Goal: Transaction & Acquisition: Purchase product/service

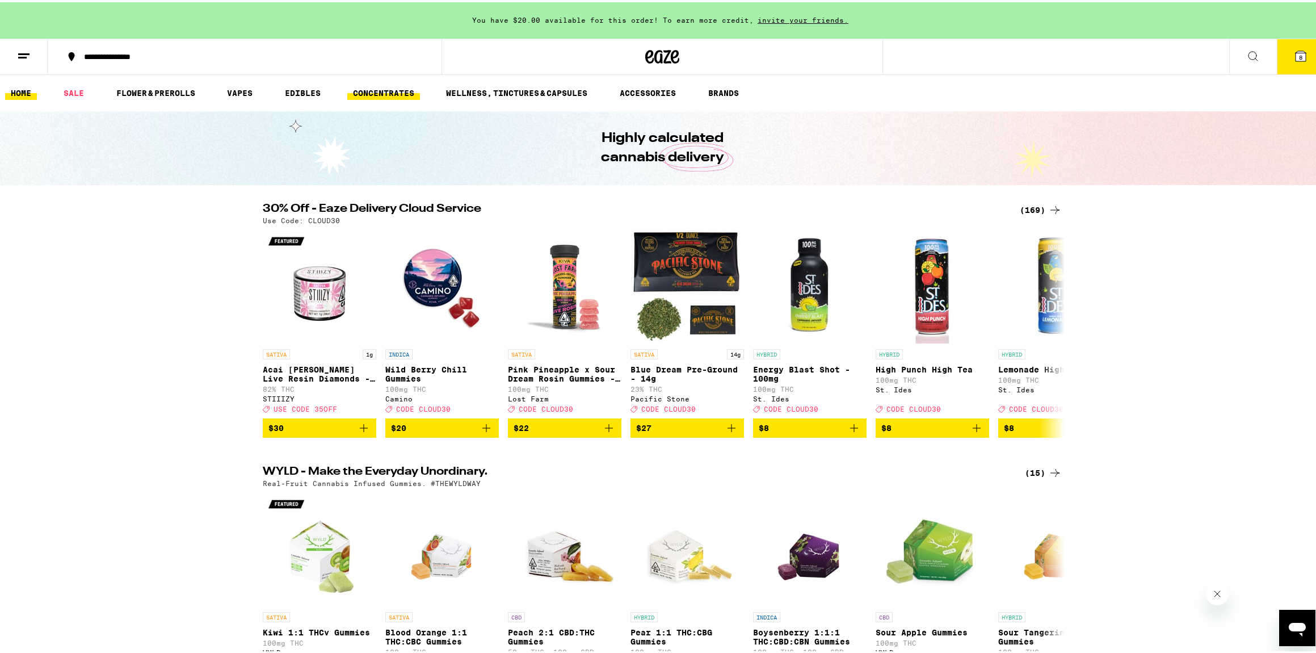
click at [389, 85] on link "CONCENTRATES" at bounding box center [383, 91] width 73 height 14
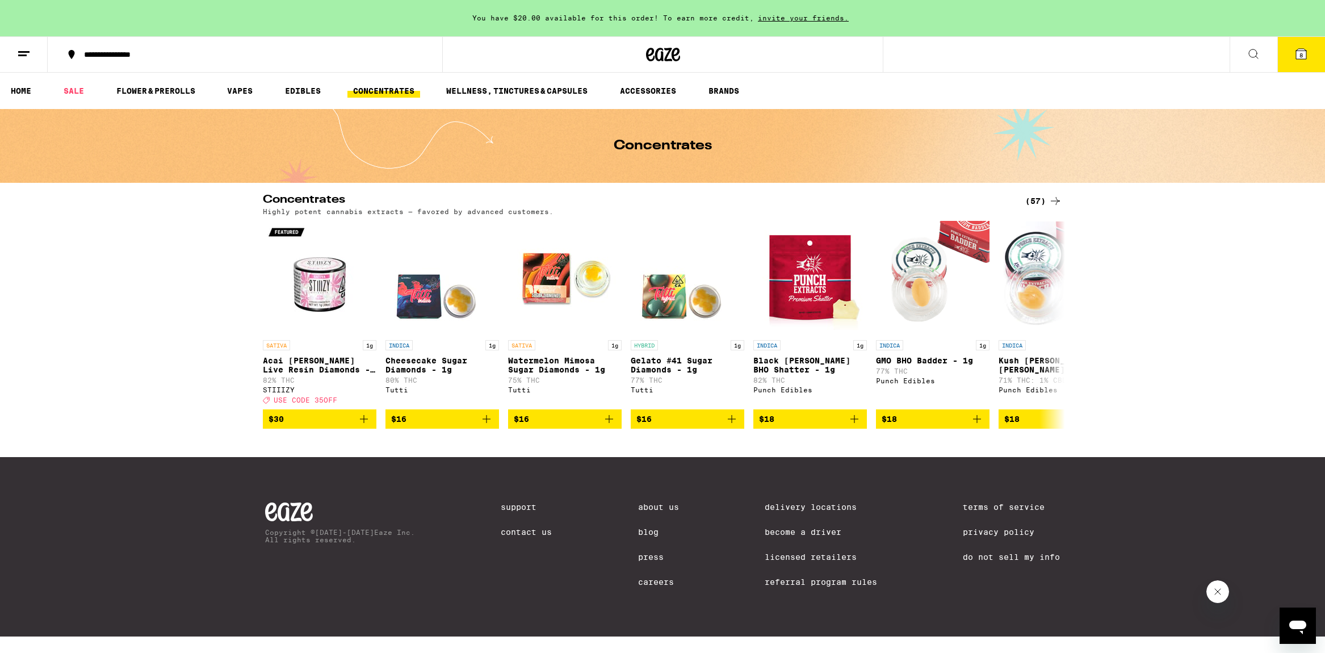
click at [1049, 198] on icon at bounding box center [1055, 201] width 14 height 14
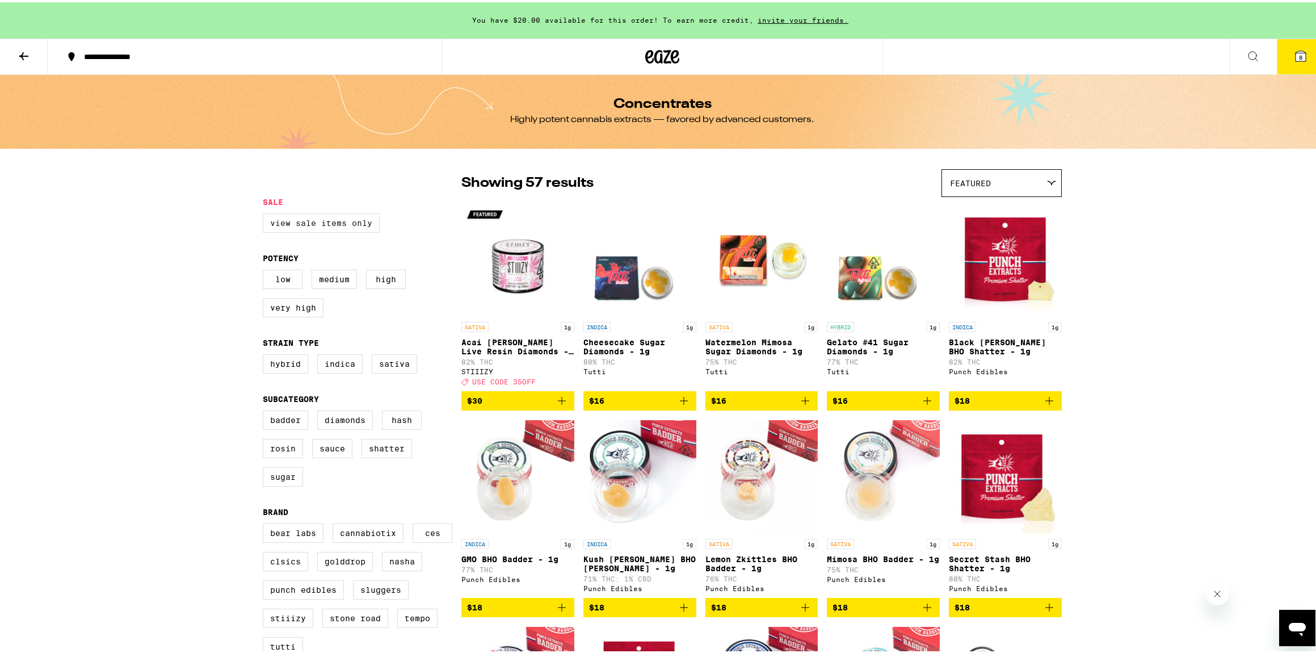
click at [334, 225] on label "View Sale Items Only" at bounding box center [321, 220] width 117 height 19
click at [266, 213] on input "View Sale Items Only" at bounding box center [265, 213] width 1 height 1
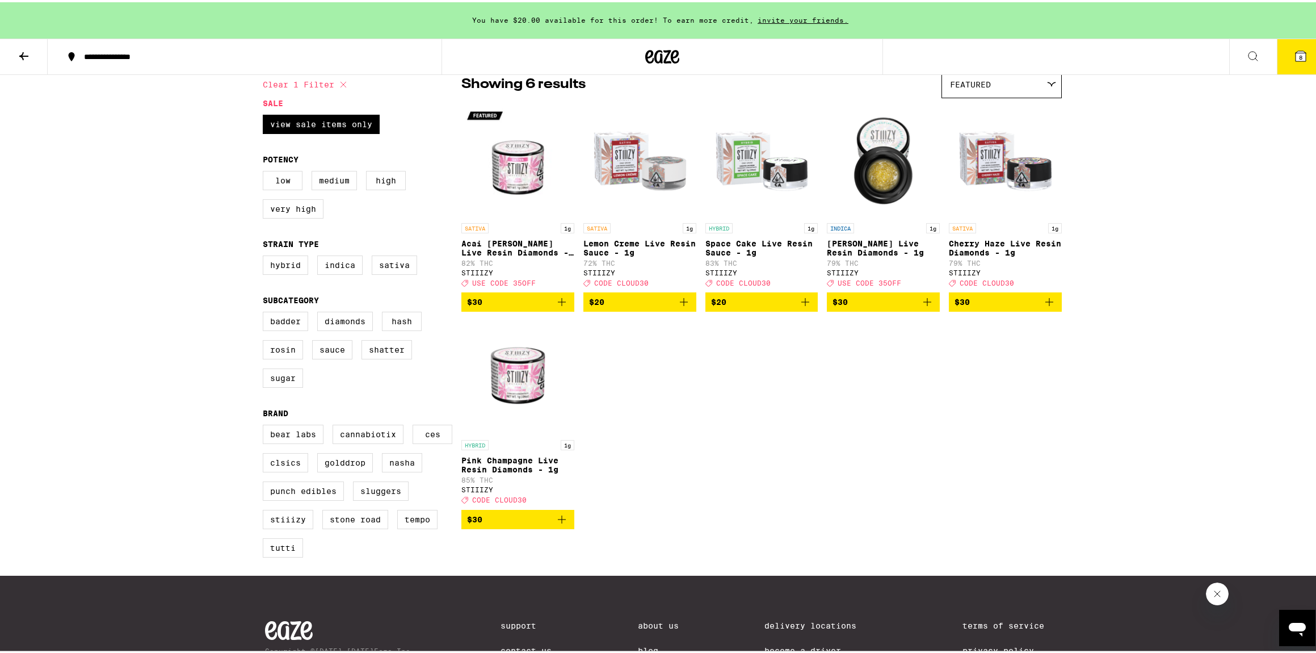
scroll to position [100, 0]
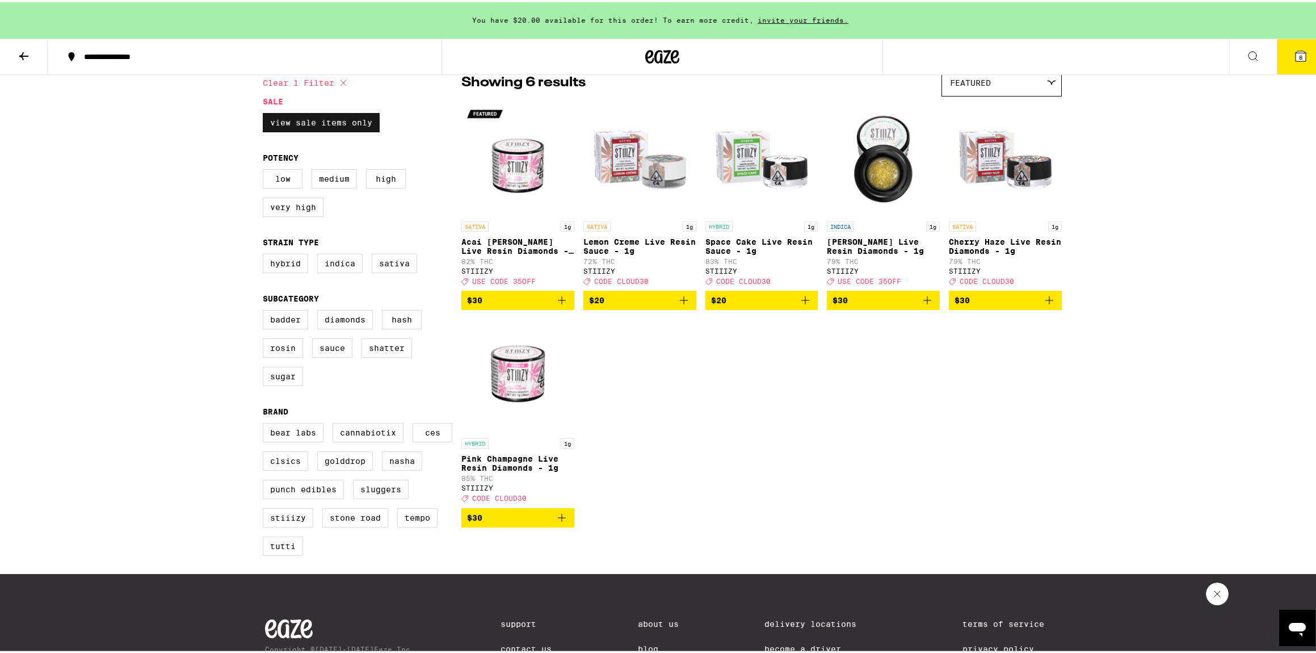
click at [331, 116] on label "View Sale Items Only" at bounding box center [321, 120] width 117 height 19
click at [266, 113] on input "View Sale Items Only" at bounding box center [265, 112] width 1 height 1
checkbox input "false"
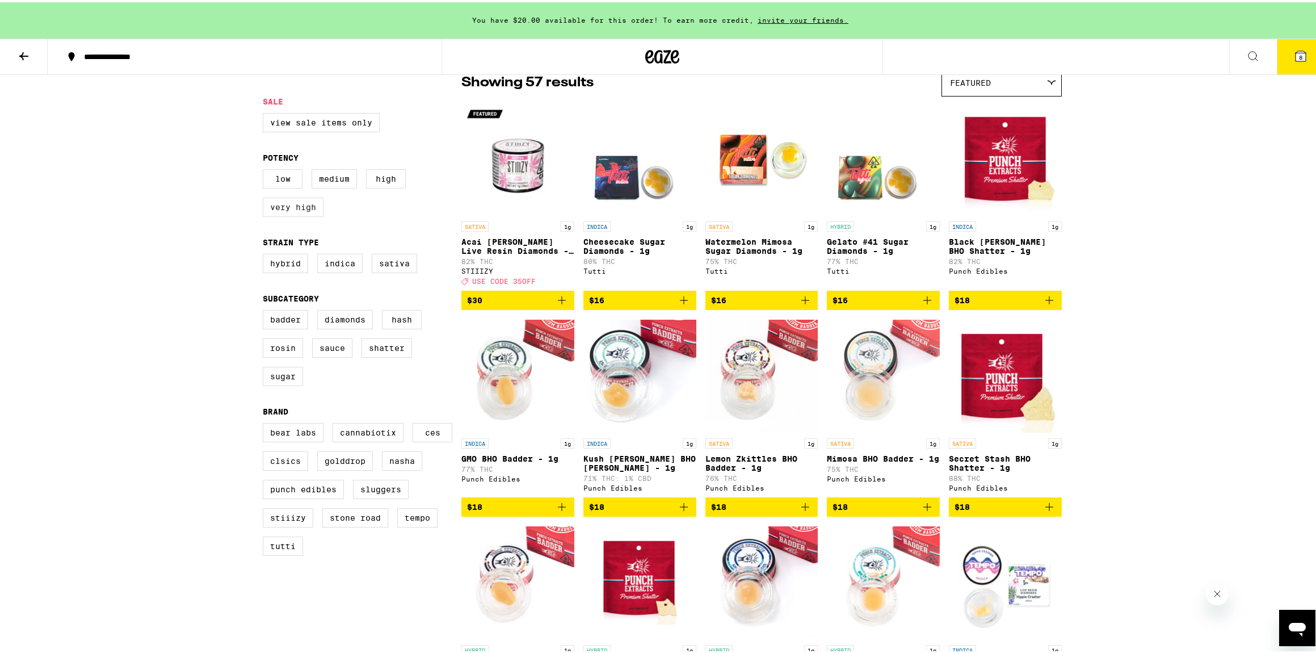
click at [291, 215] on label "Very High" at bounding box center [293, 204] width 61 height 19
click at [266, 169] on input "Very High" at bounding box center [265, 169] width 1 height 1
checkbox input "true"
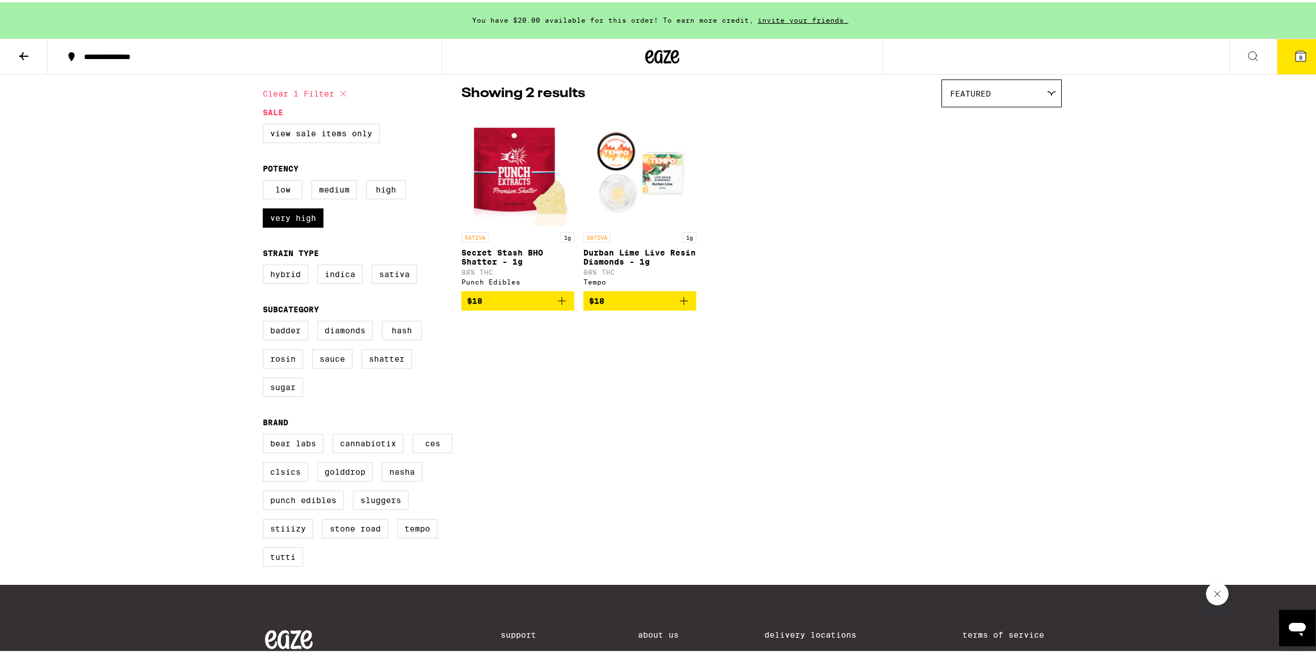
scroll to position [32, 0]
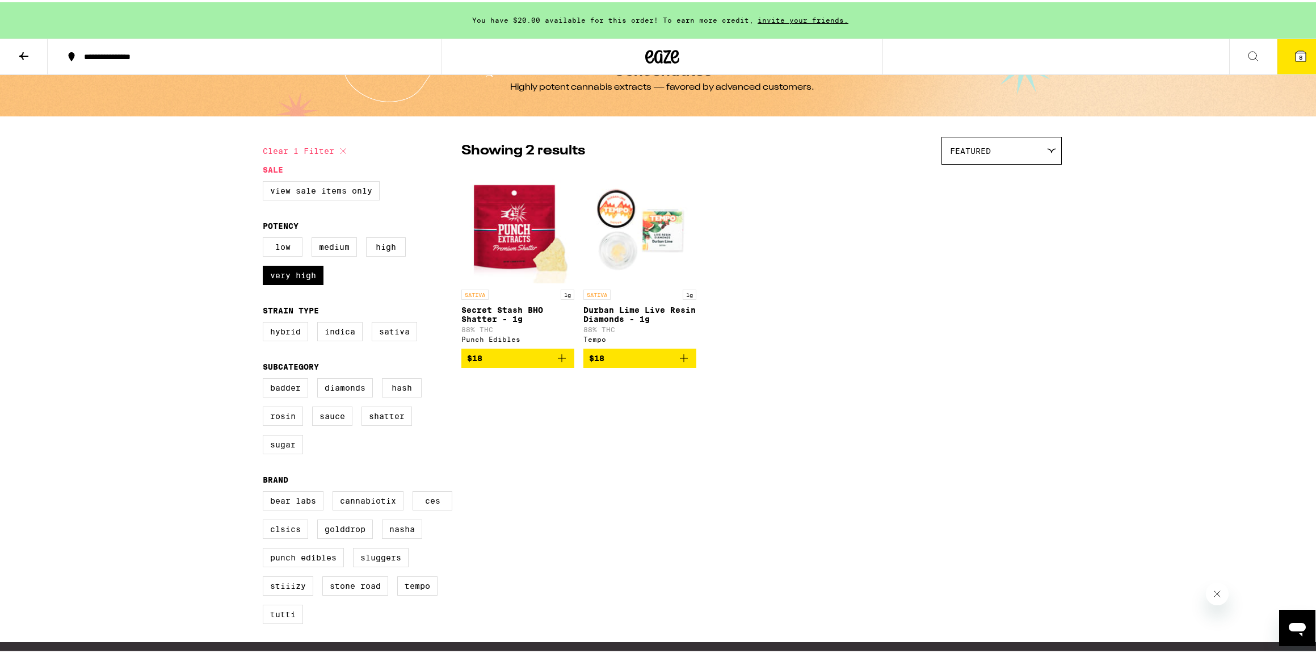
drag, startPoint x: 559, startPoint y: 365, endPoint x: 562, endPoint y: 402, distance: 36.5
click at [562, 402] on div "Clear 1 filter Sale View Sale Items Only Potency Low Medium High Very High Stra…" at bounding box center [662, 382] width 817 height 514
click at [557, 363] on icon "Add to bag" at bounding box center [562, 356] width 14 height 14
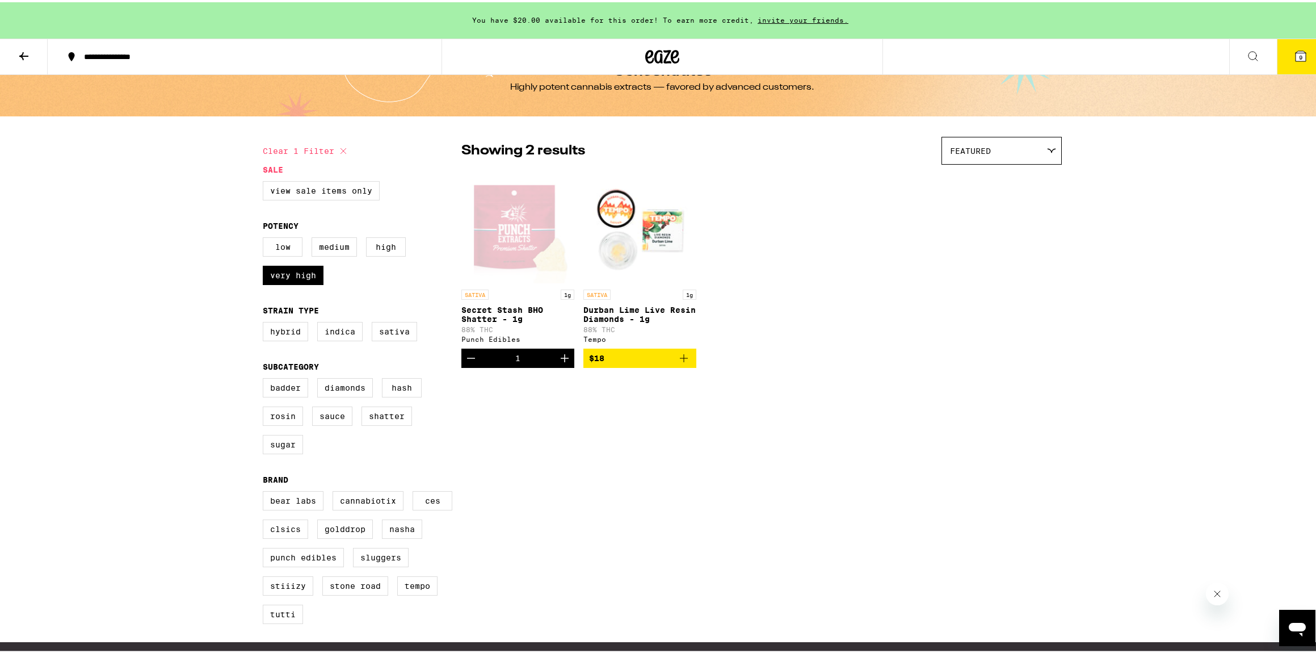
click at [24, 48] on icon at bounding box center [24, 54] width 14 height 14
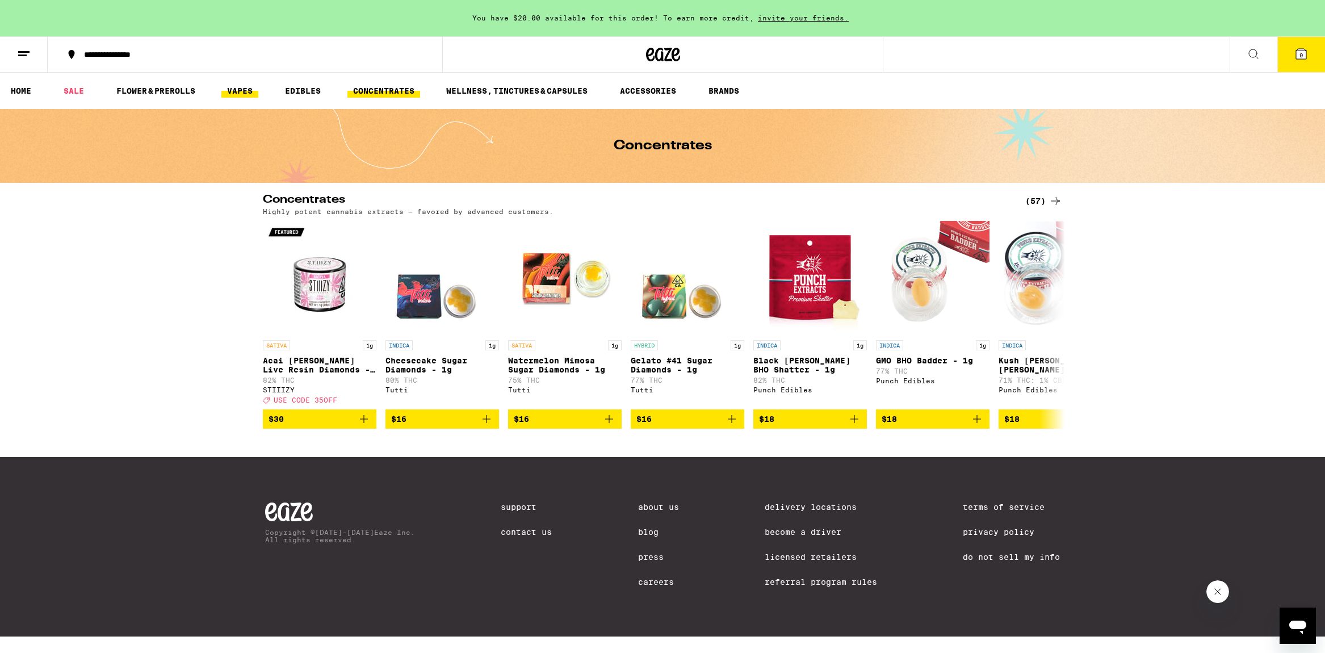
click at [251, 85] on link "VAPES" at bounding box center [239, 91] width 37 height 14
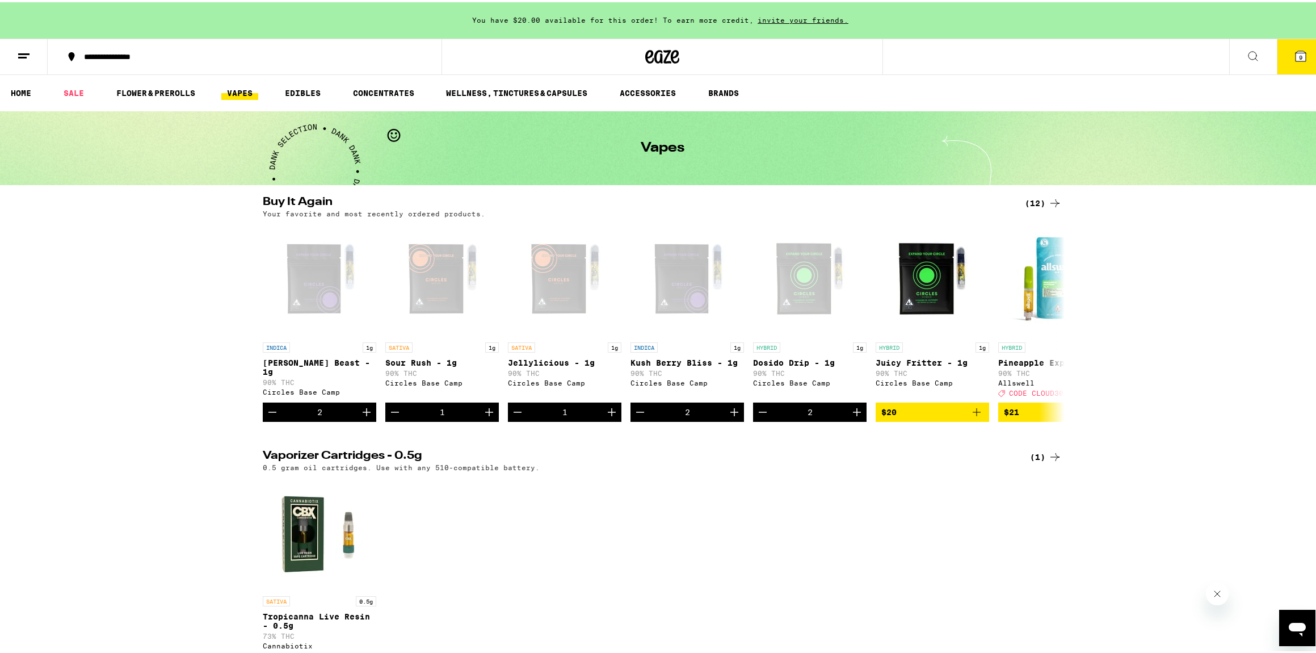
click at [1054, 196] on icon at bounding box center [1055, 201] width 14 height 14
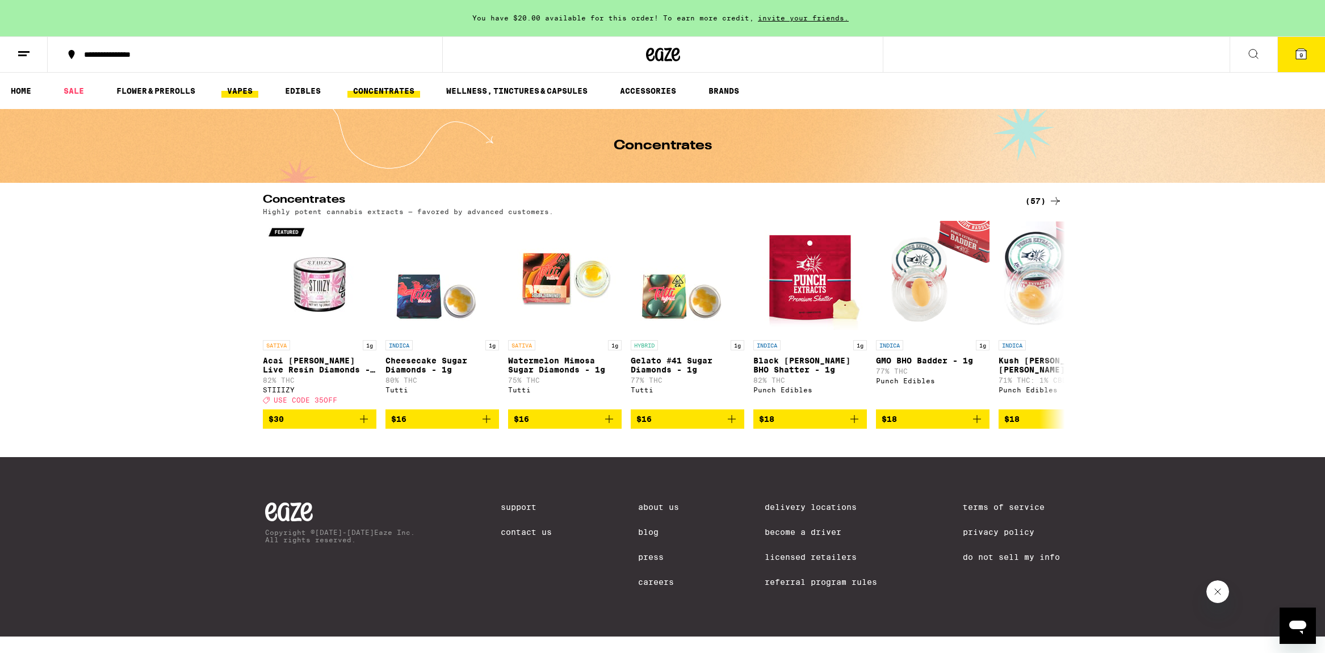
click at [233, 89] on link "VAPES" at bounding box center [239, 91] width 37 height 14
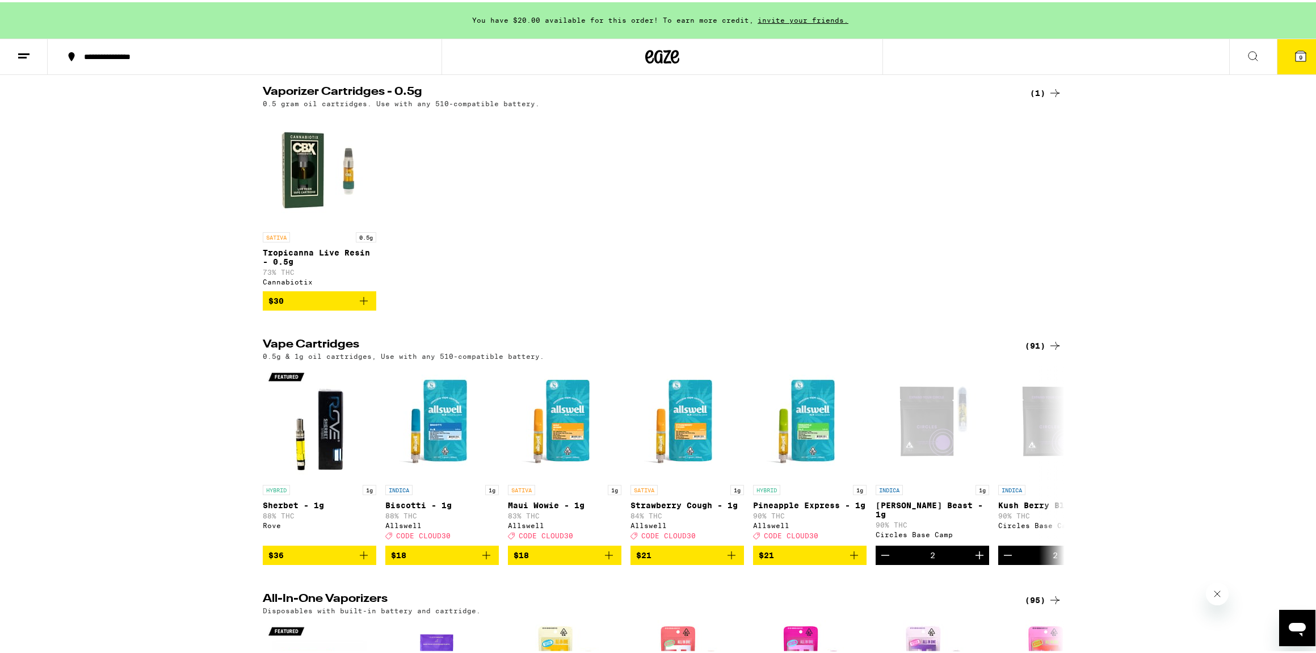
scroll to position [381, 0]
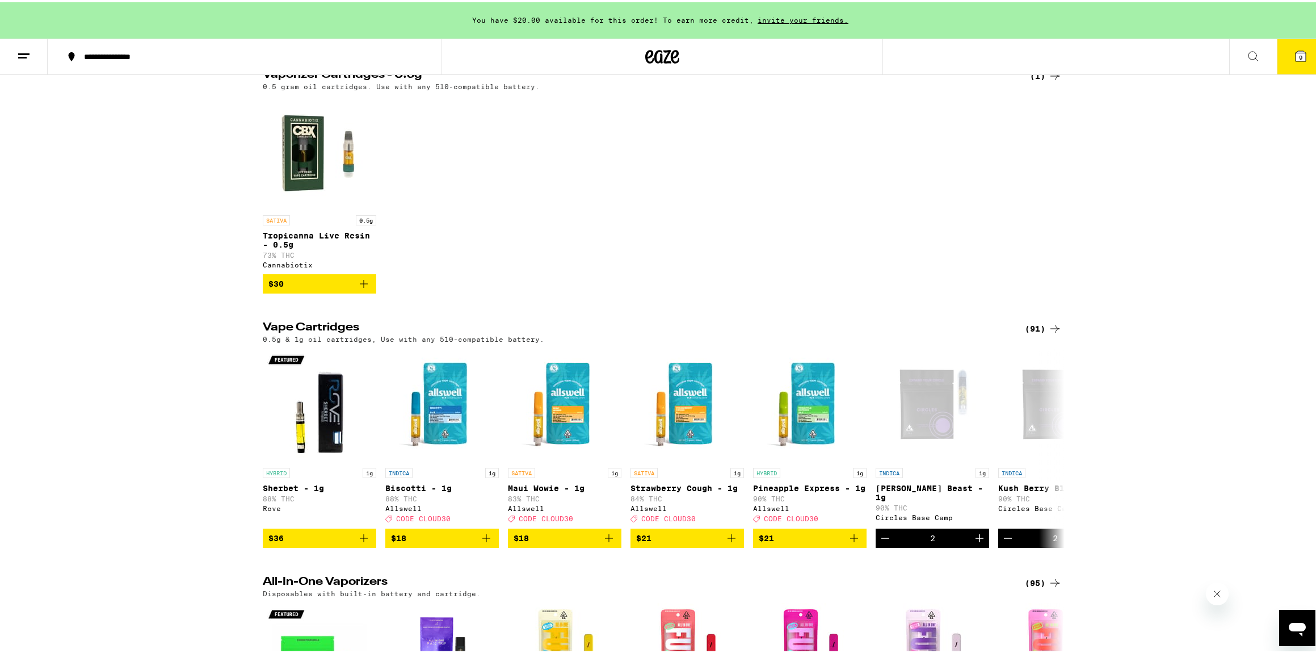
click at [1058, 341] on div "Vape Cartridges (91) 0.5g & 1g oil cartridges, Use with any 510-compatible batt…" at bounding box center [662, 330] width 817 height 21
click at [1048, 333] on icon at bounding box center [1055, 327] width 14 height 14
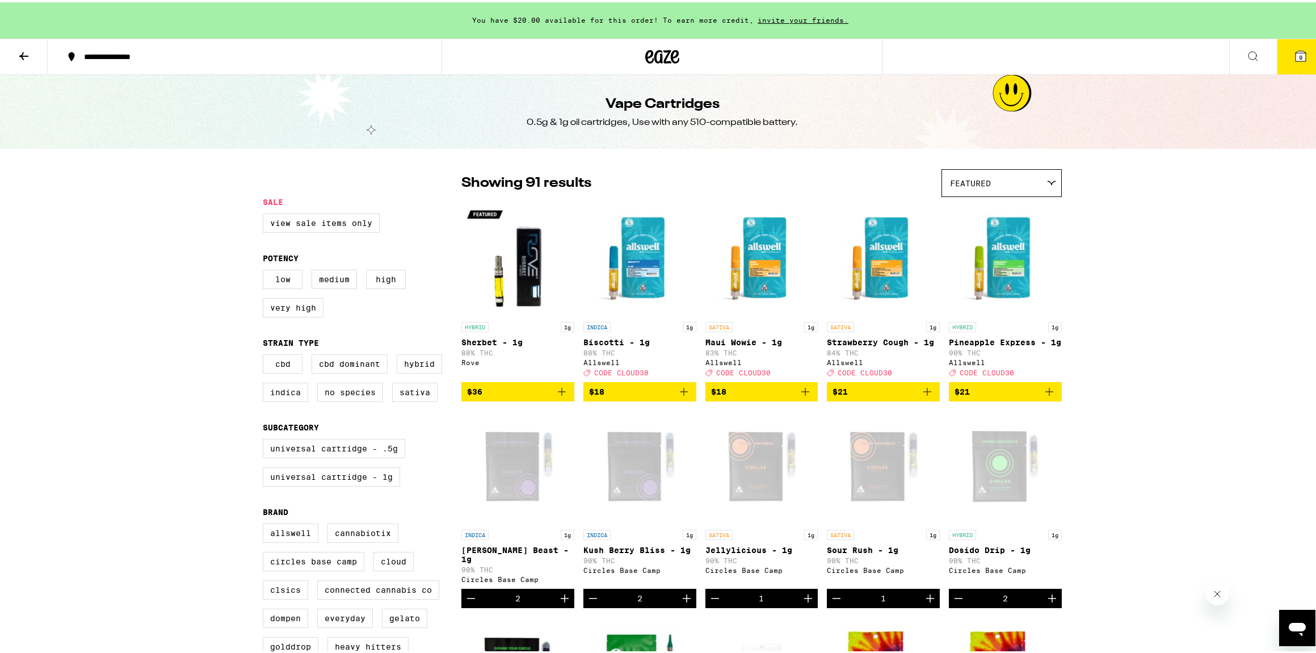
click at [1289, 60] on button "9" at bounding box center [1301, 54] width 48 height 35
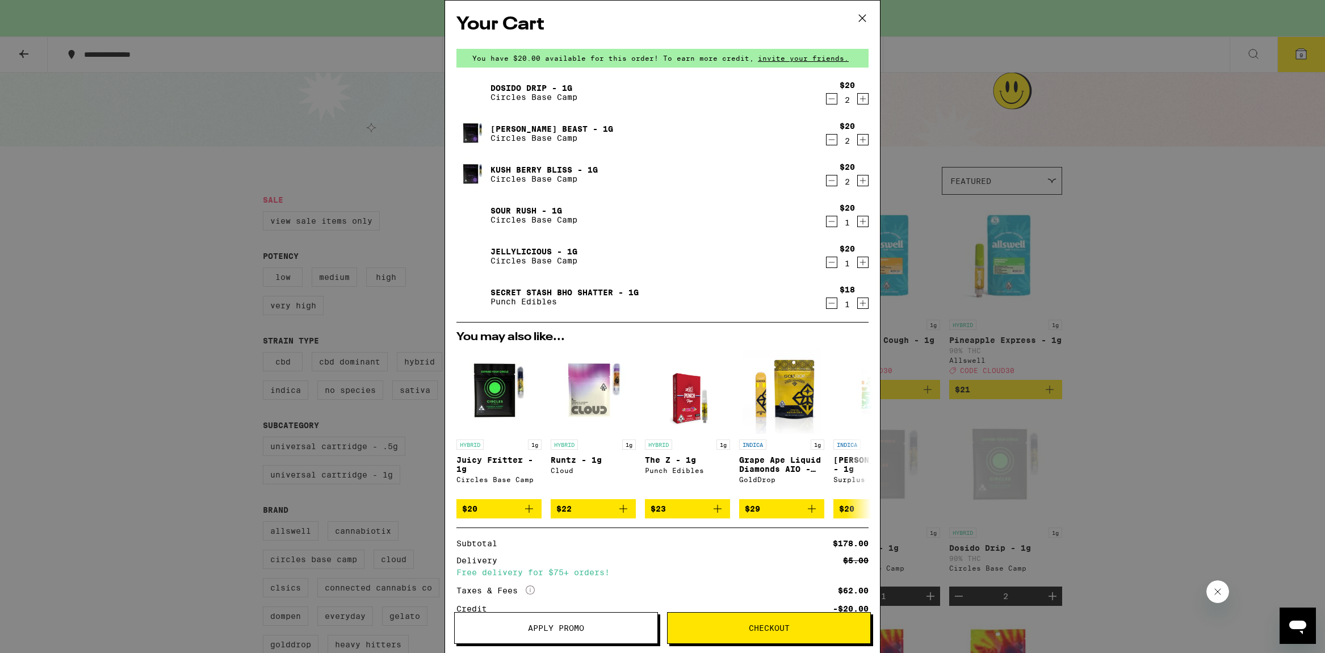
click at [826, 260] on icon "Decrement" at bounding box center [831, 262] width 10 height 14
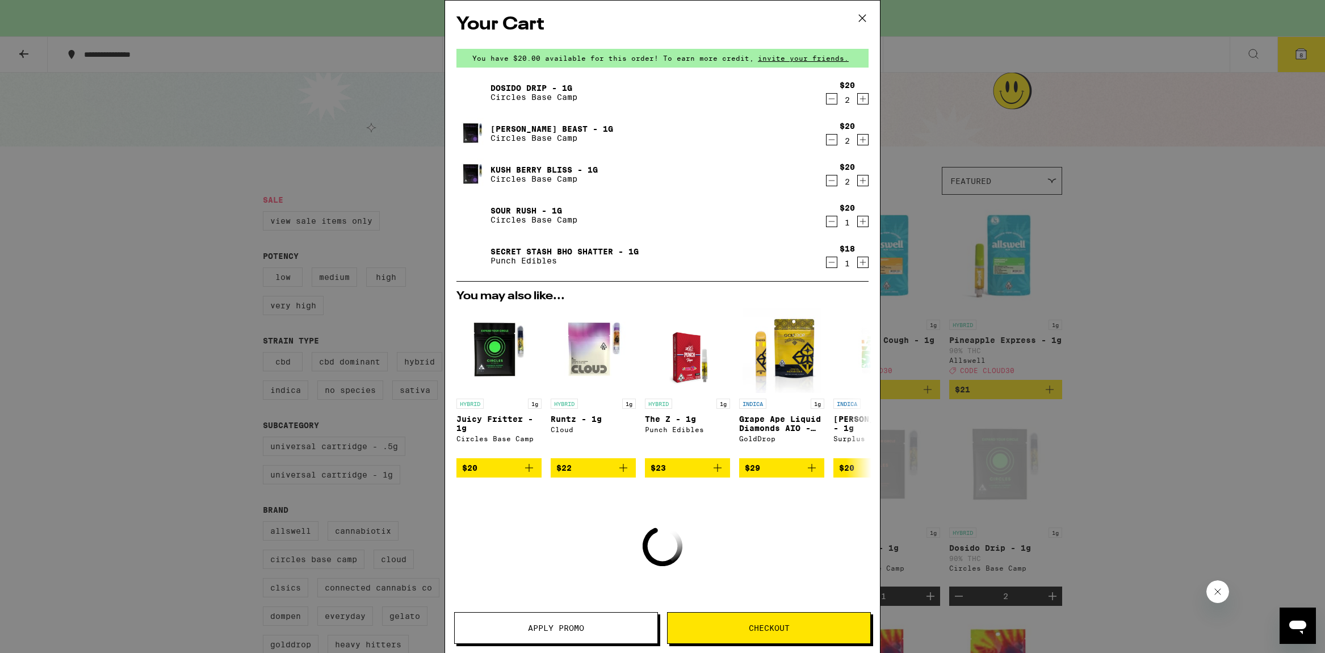
click at [826, 221] on icon "Decrement" at bounding box center [831, 222] width 10 height 14
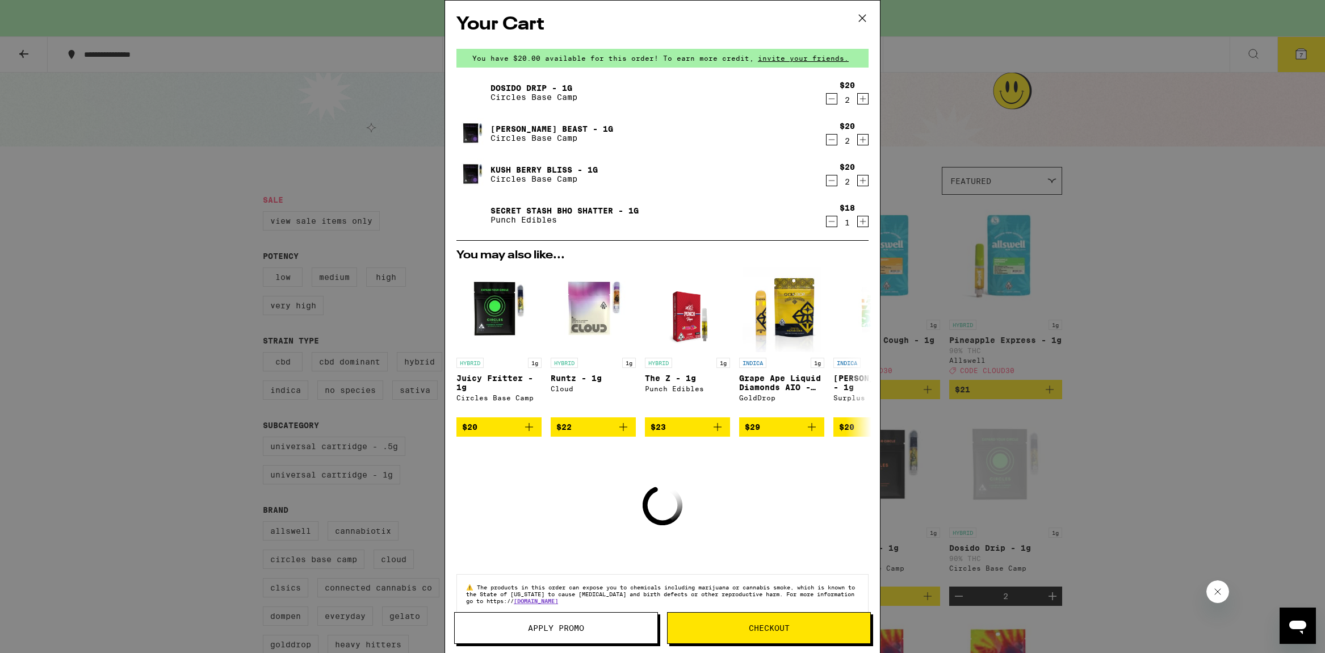
click at [826, 180] on icon "Decrement" at bounding box center [831, 181] width 10 height 14
click at [826, 133] on icon "Decrement" at bounding box center [831, 140] width 10 height 14
click at [826, 103] on icon "Decrement" at bounding box center [831, 99] width 10 height 14
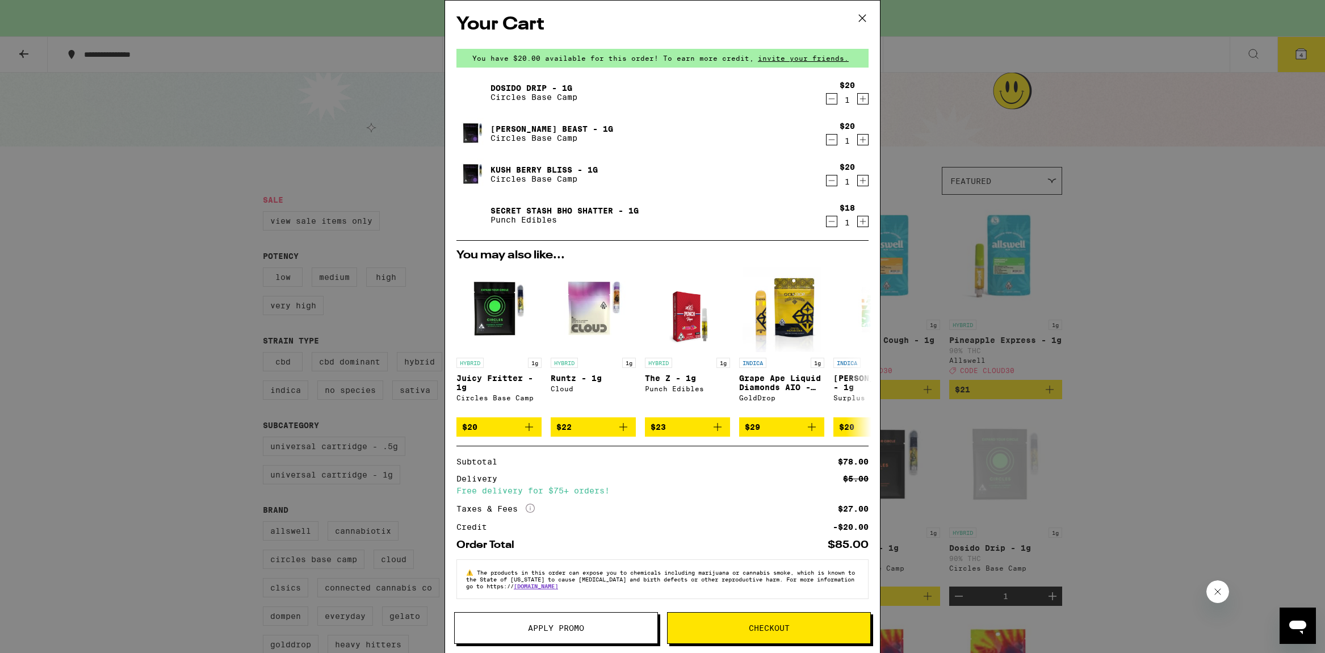
click at [826, 98] on icon "Decrement" at bounding box center [831, 99] width 10 height 14
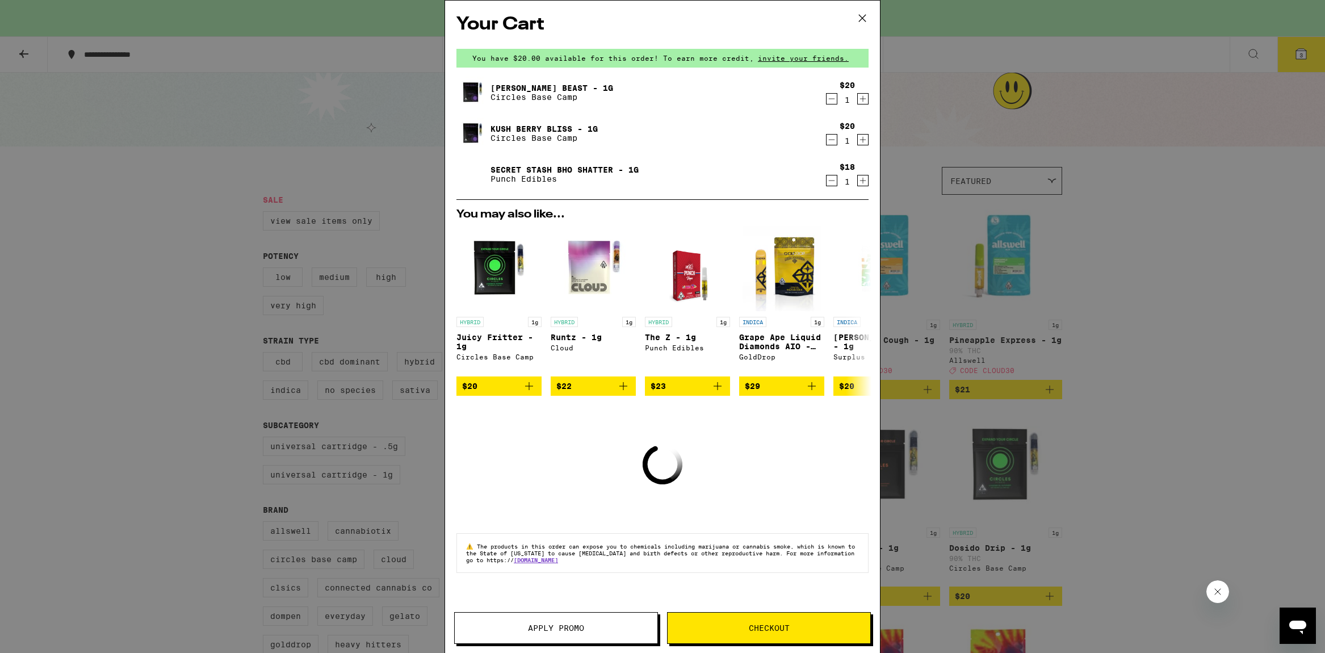
click at [833, 98] on icon "Decrement" at bounding box center [831, 99] width 10 height 14
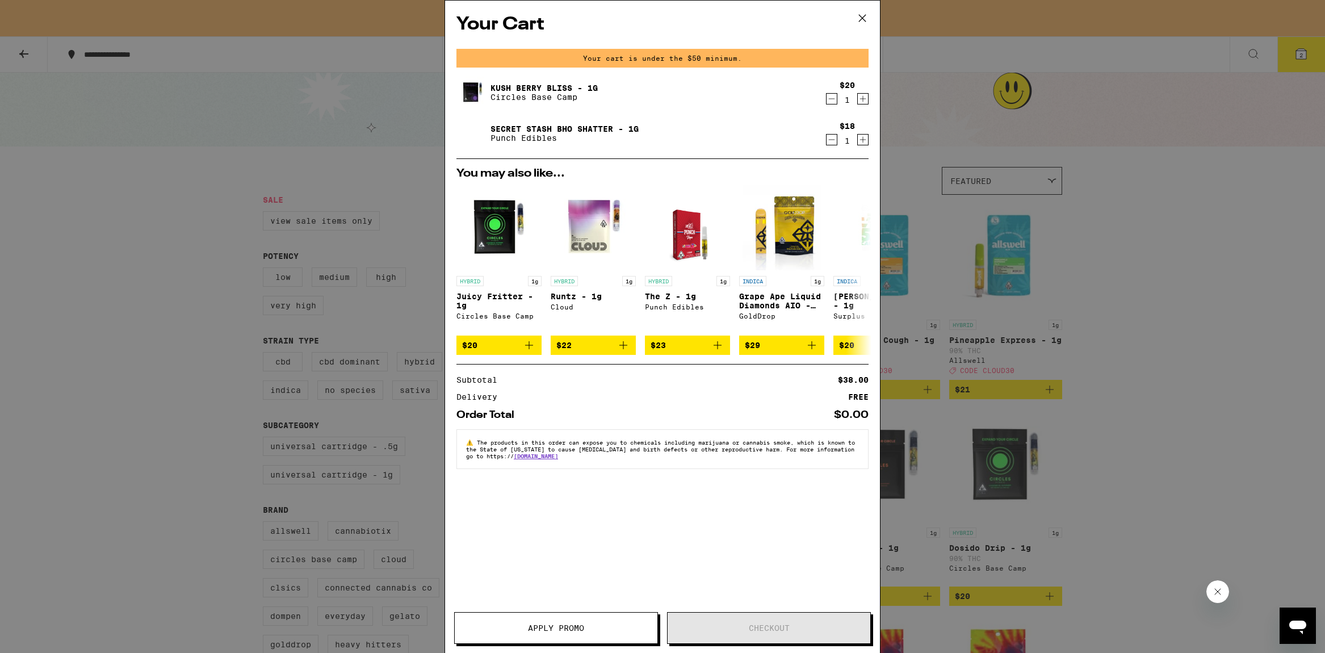
click at [831, 97] on icon "Decrement" at bounding box center [831, 99] width 10 height 14
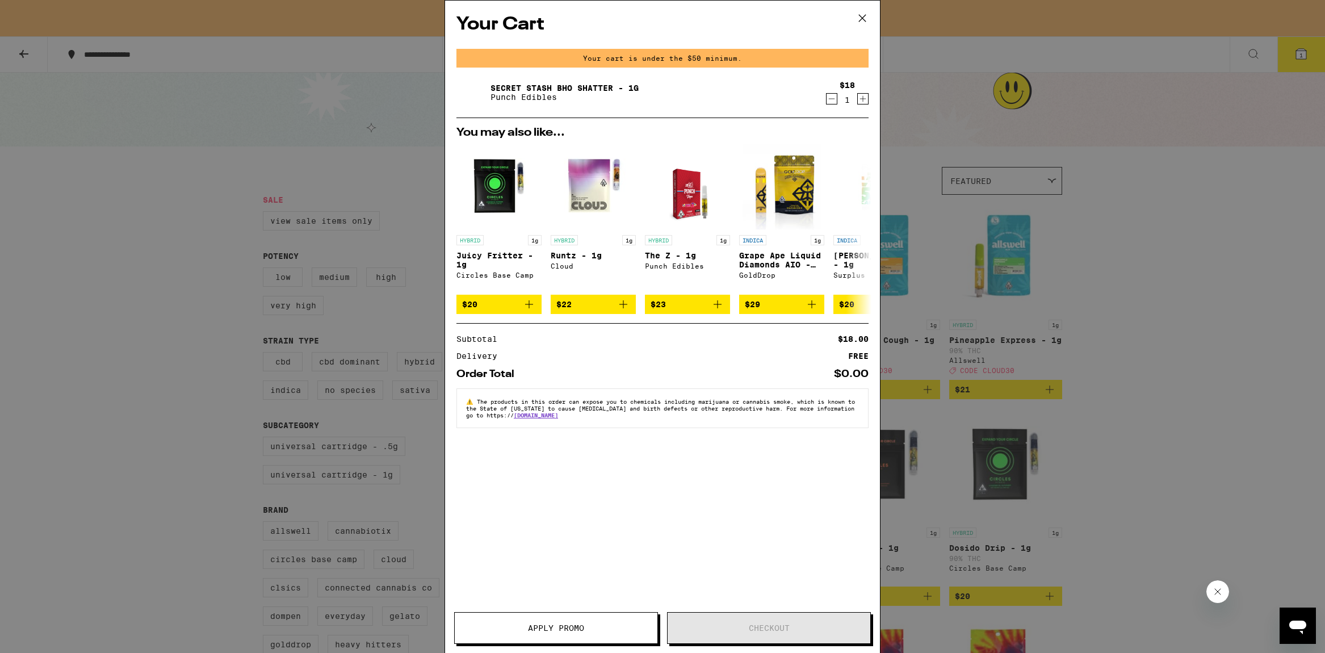
click at [859, 23] on icon at bounding box center [862, 18] width 17 height 17
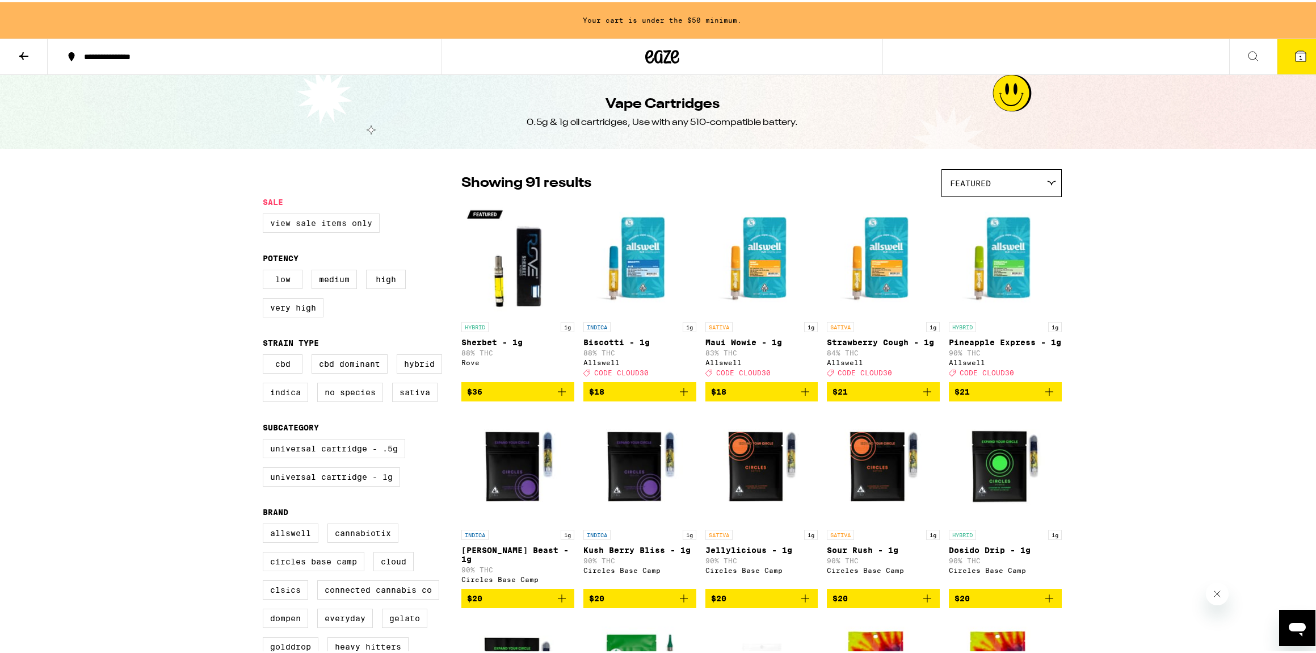
scroll to position [2, 0]
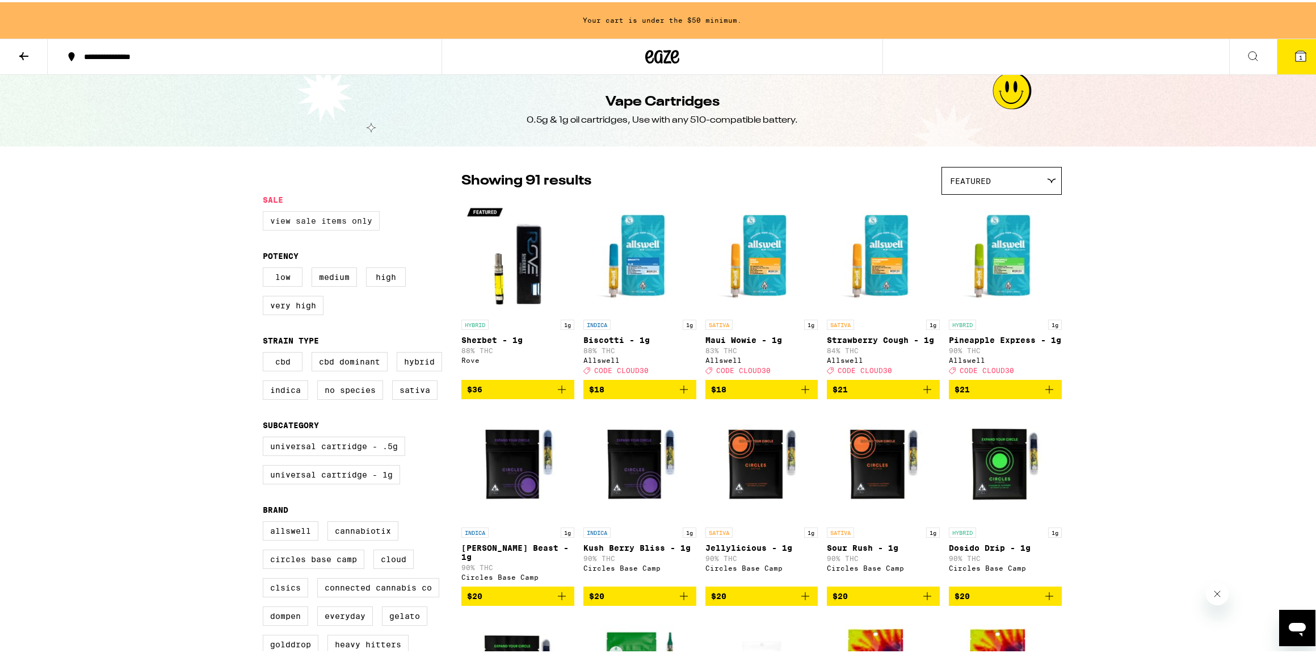
click at [331, 217] on label "View Sale Items Only" at bounding box center [321, 218] width 117 height 19
click at [266, 211] on input "View Sale Items Only" at bounding box center [265, 211] width 1 height 1
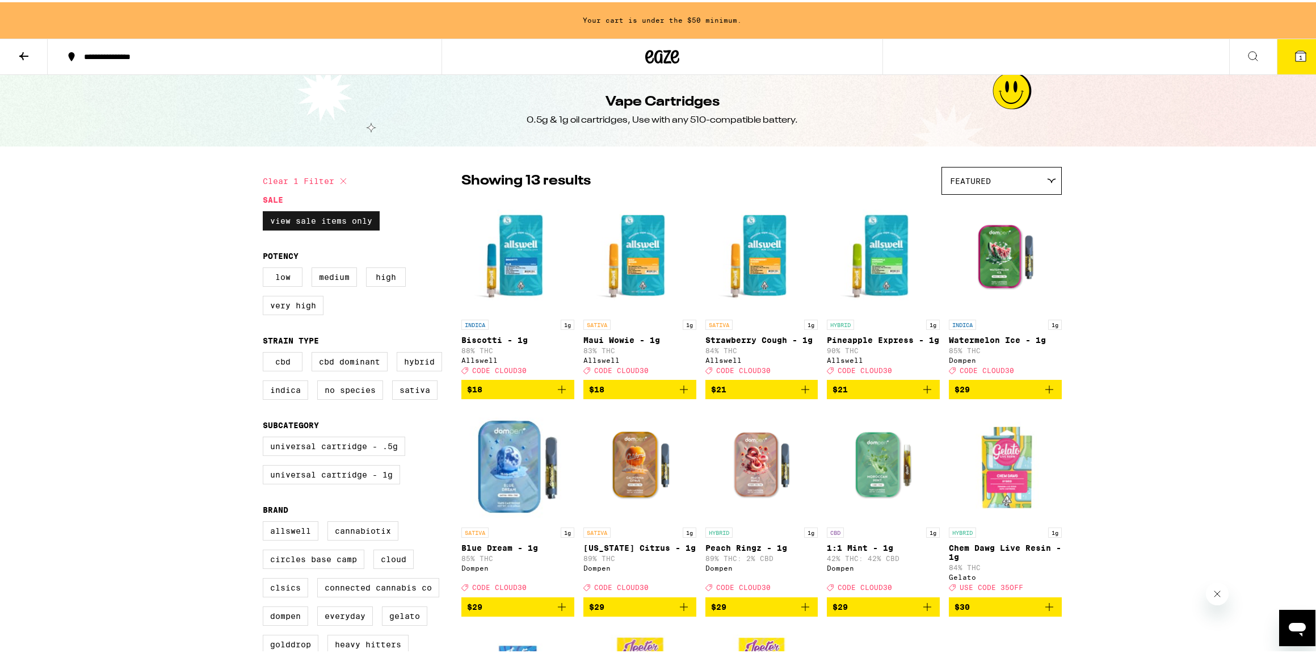
click at [331, 217] on label "View Sale Items Only" at bounding box center [321, 218] width 117 height 19
click at [266, 211] on input "View Sale Items Only" at bounding box center [265, 211] width 1 height 1
checkbox input "false"
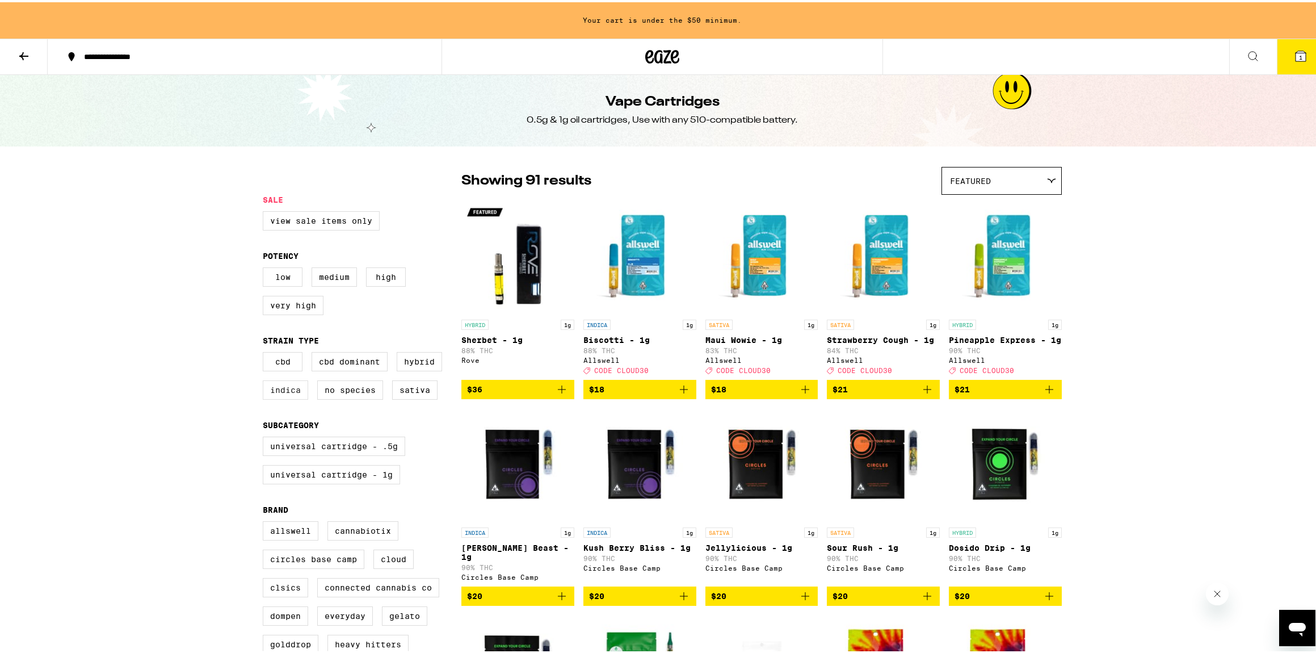
click at [288, 396] on label "Indica" at bounding box center [285, 387] width 45 height 19
click at [266, 352] on input "Indica" at bounding box center [265, 351] width 1 height 1
checkbox input "true"
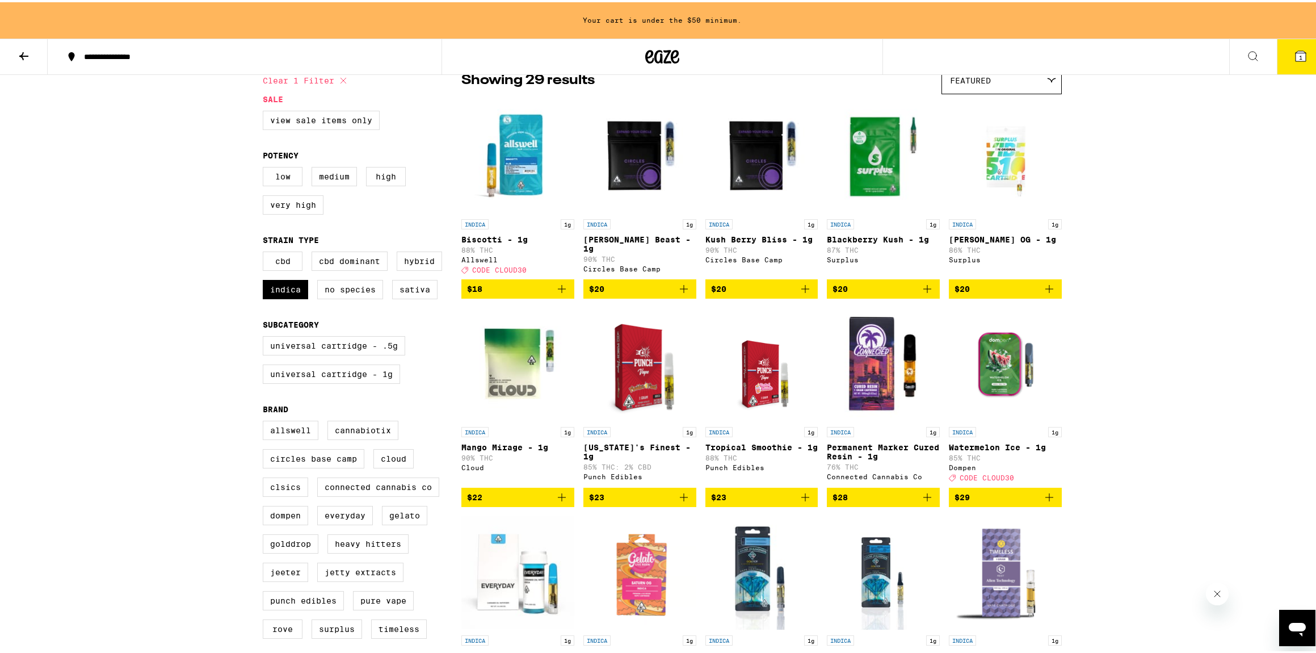
scroll to position [104, 0]
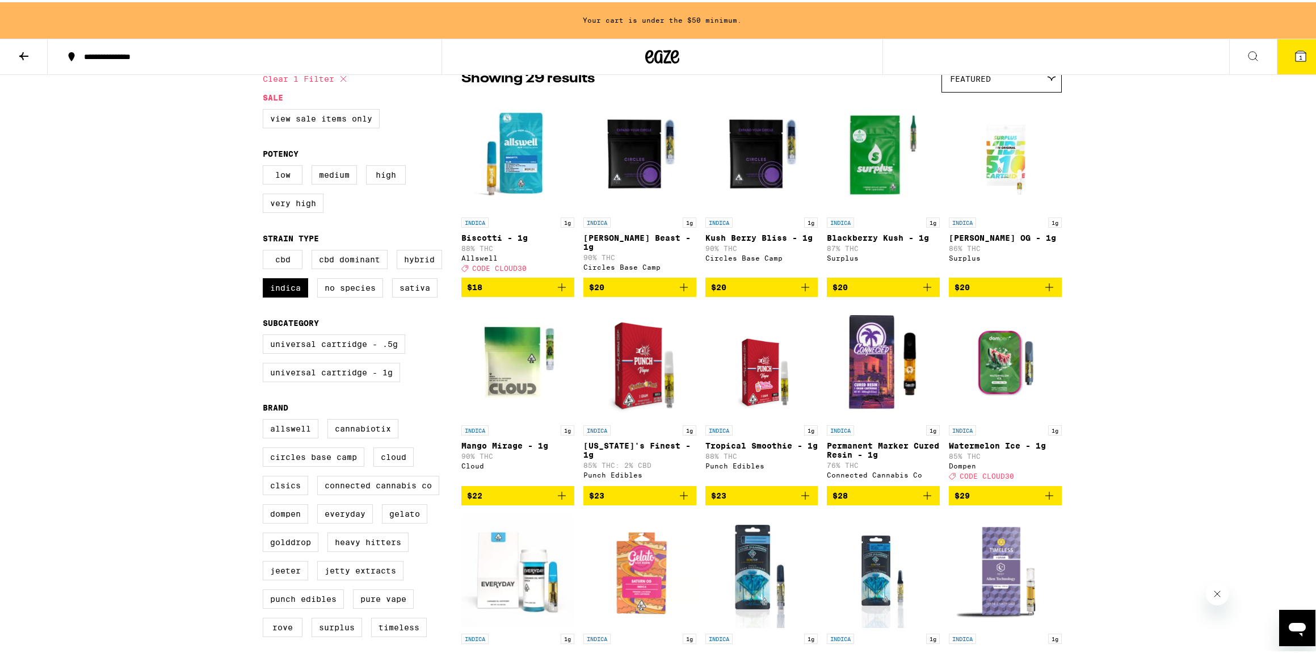
click at [558, 292] on icon "Add to bag" at bounding box center [562, 285] width 14 height 14
click at [678, 292] on icon "Add to bag" at bounding box center [684, 285] width 14 height 14
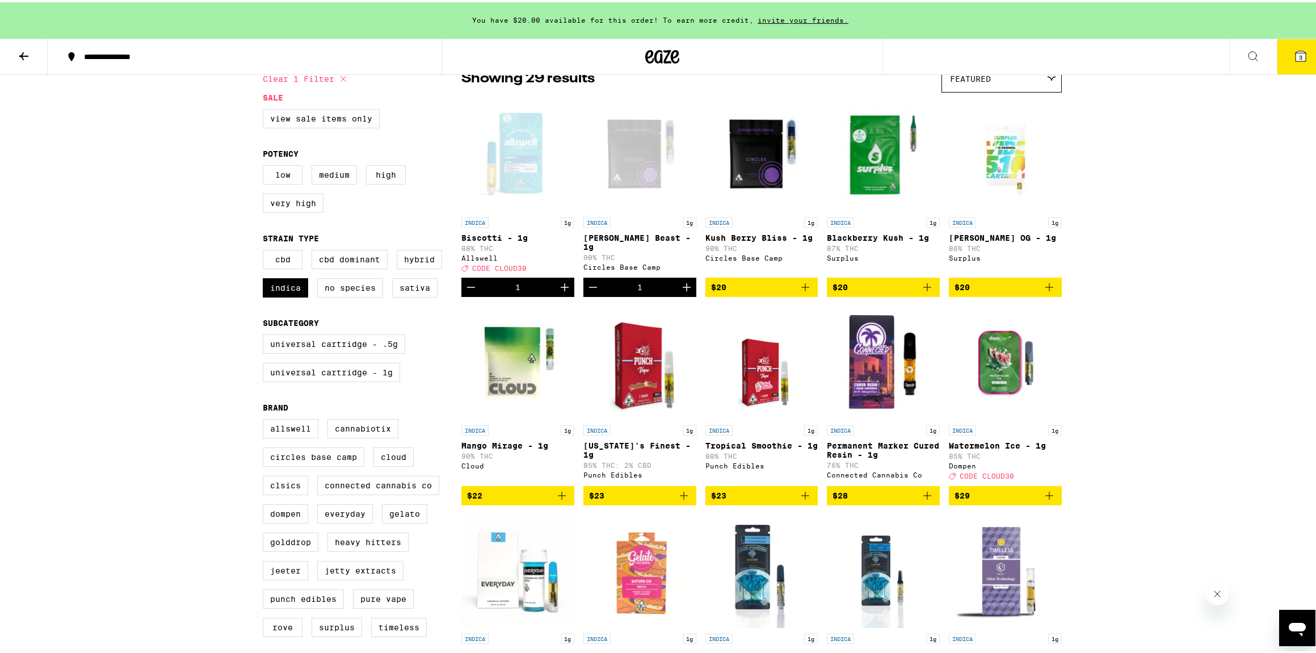
click at [799, 291] on icon "Add to bag" at bounding box center [805, 285] width 14 height 14
click at [801, 291] on icon "Increment" at bounding box center [808, 285] width 14 height 14
click at [404, 263] on label "Hybrid" at bounding box center [419, 256] width 45 height 19
click at [266, 250] on input "Hybrid" at bounding box center [265, 249] width 1 height 1
checkbox input "true"
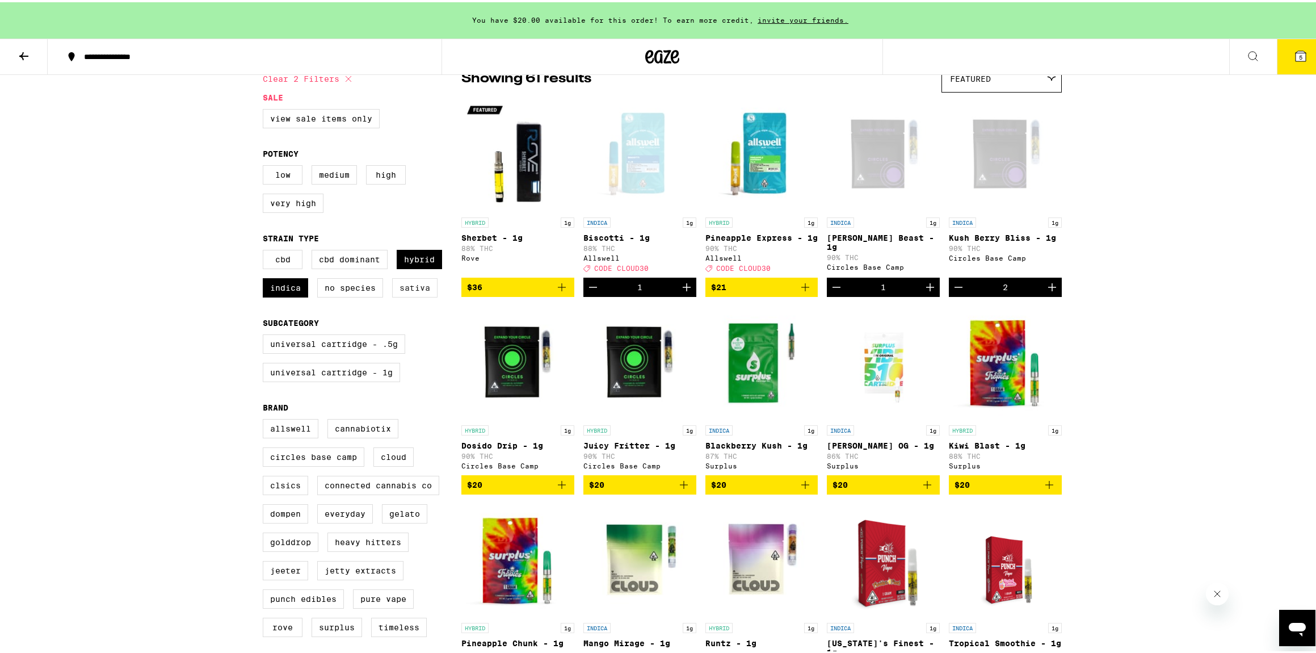
click at [402, 295] on label "Sativa" at bounding box center [414, 285] width 45 height 19
click at [266, 250] on input "Sativa" at bounding box center [265, 249] width 1 height 1
checkbox input "true"
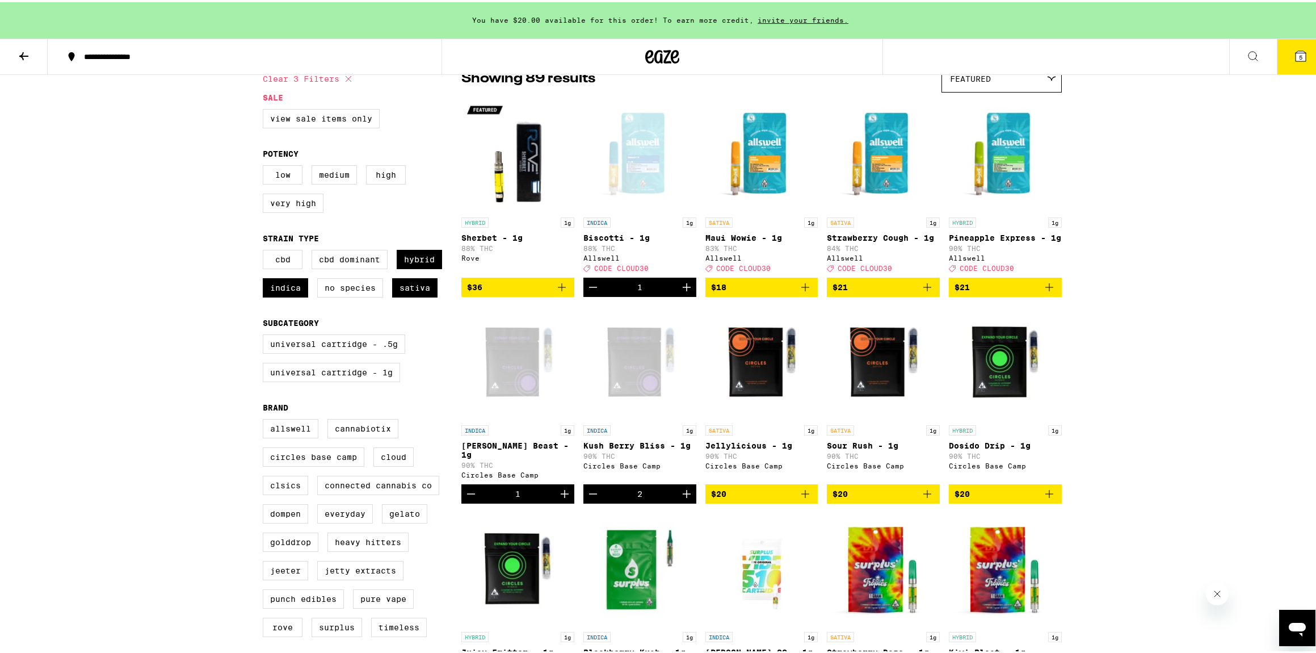
click at [306, 304] on div "CBD CBD Dominant Hybrid Indica No Species Sativa" at bounding box center [362, 275] width 199 height 57
click at [300, 295] on label "Indica" at bounding box center [285, 285] width 45 height 19
click at [266, 250] on input "Indica" at bounding box center [265, 249] width 1 height 1
checkbox input "false"
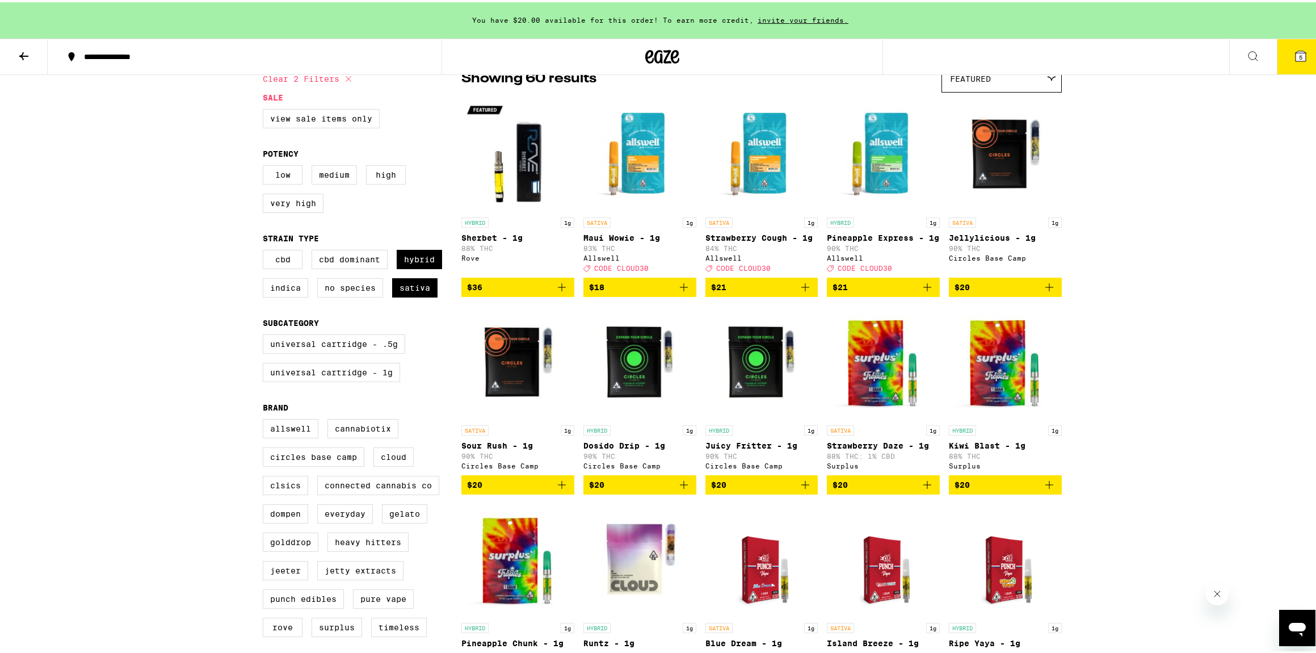
click at [921, 292] on icon "Add to bag" at bounding box center [928, 285] width 14 height 14
click at [1043, 292] on icon "Add to bag" at bounding box center [1050, 285] width 14 height 14
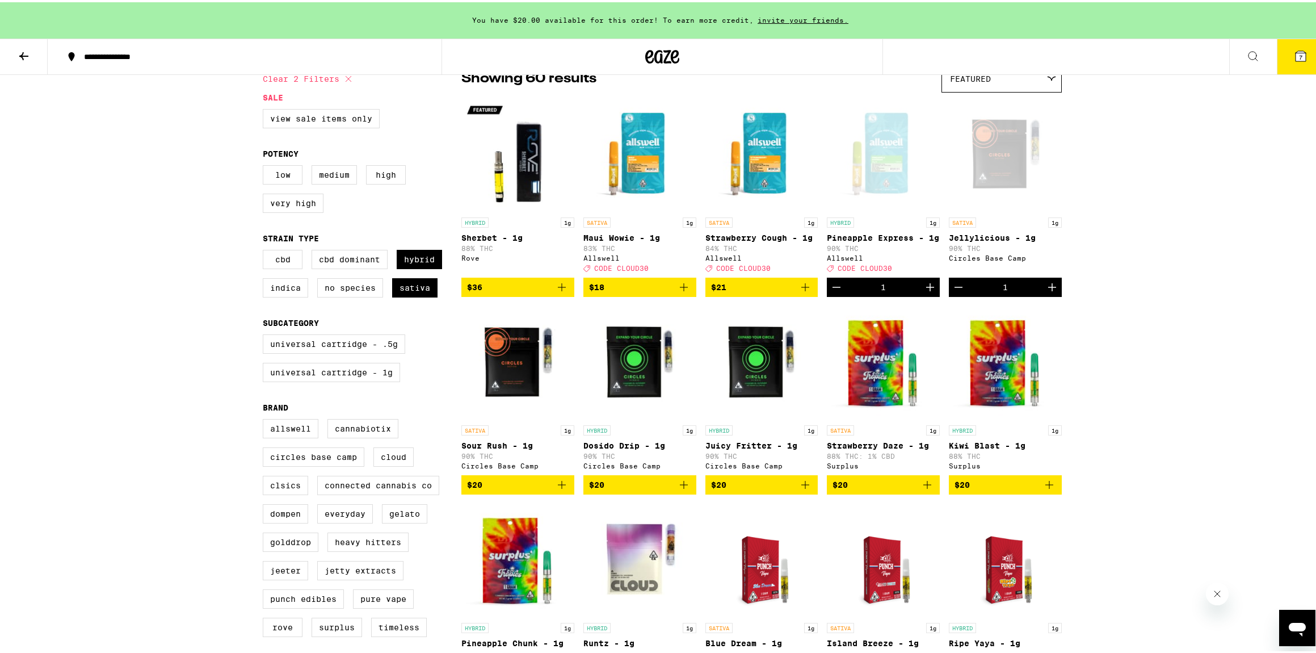
click at [555, 489] on icon "Add to bag" at bounding box center [562, 483] width 14 height 14
click at [653, 492] on button "$20" at bounding box center [639, 482] width 113 height 19
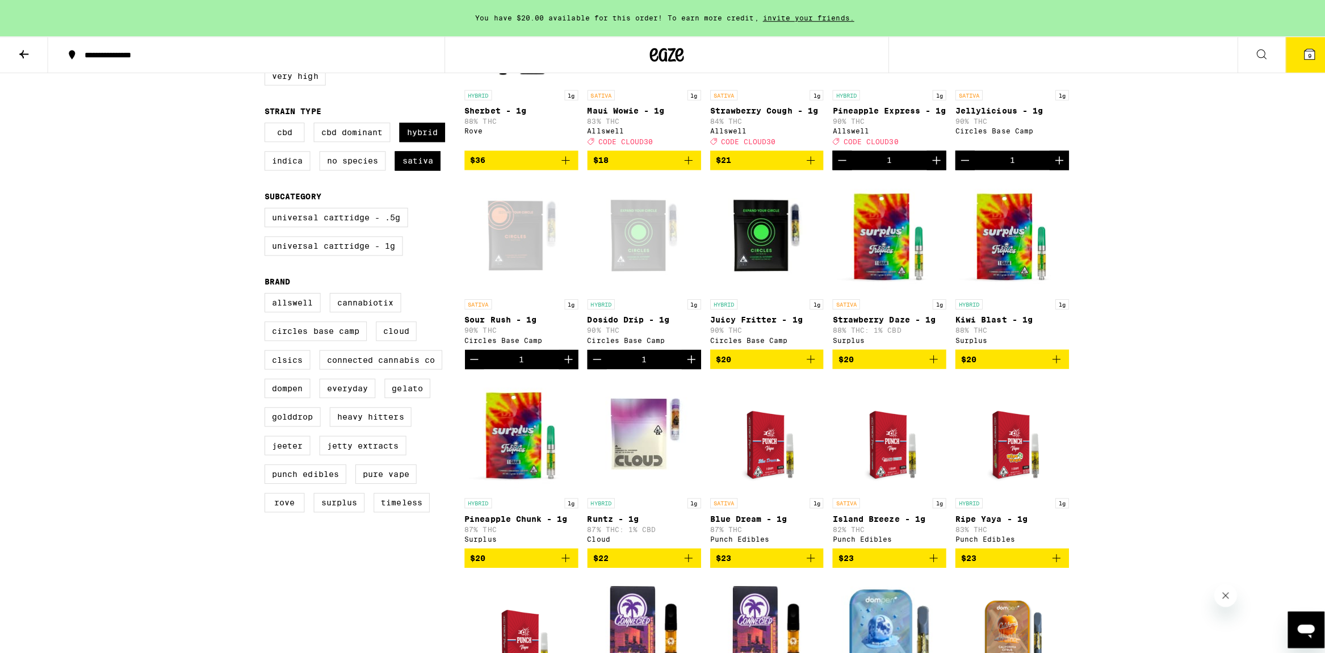
scroll to position [231, 0]
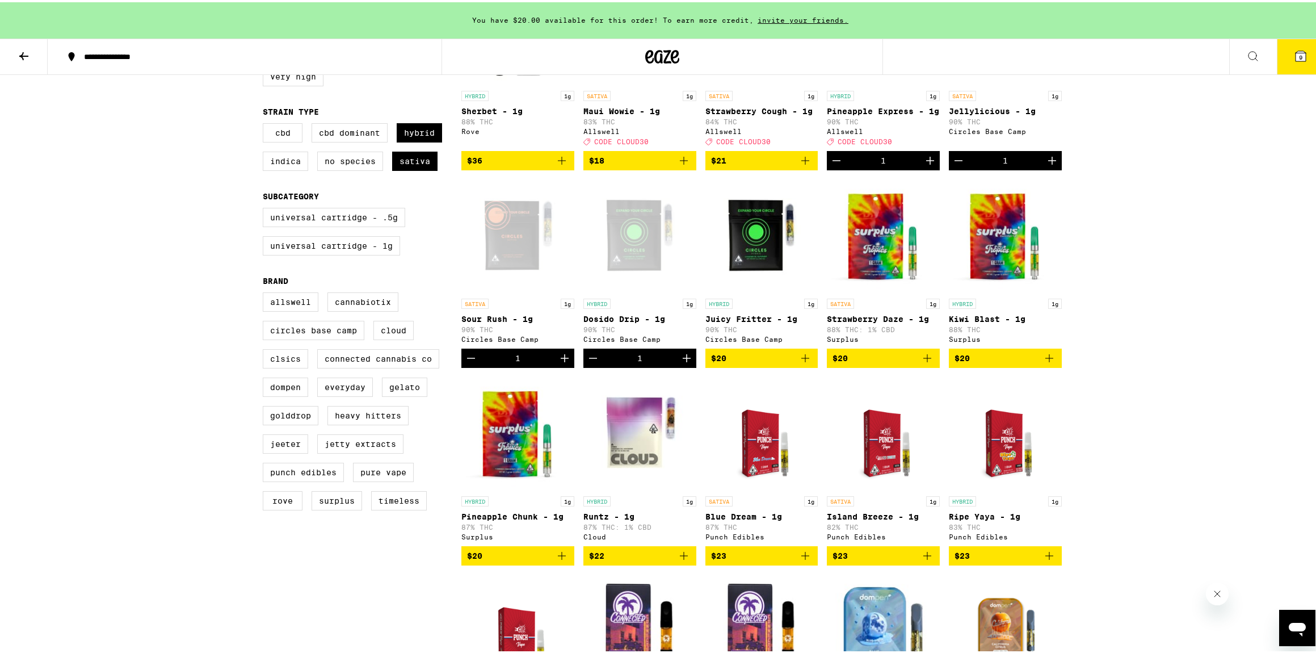
click at [1299, 54] on span "9" at bounding box center [1300, 55] width 3 height 7
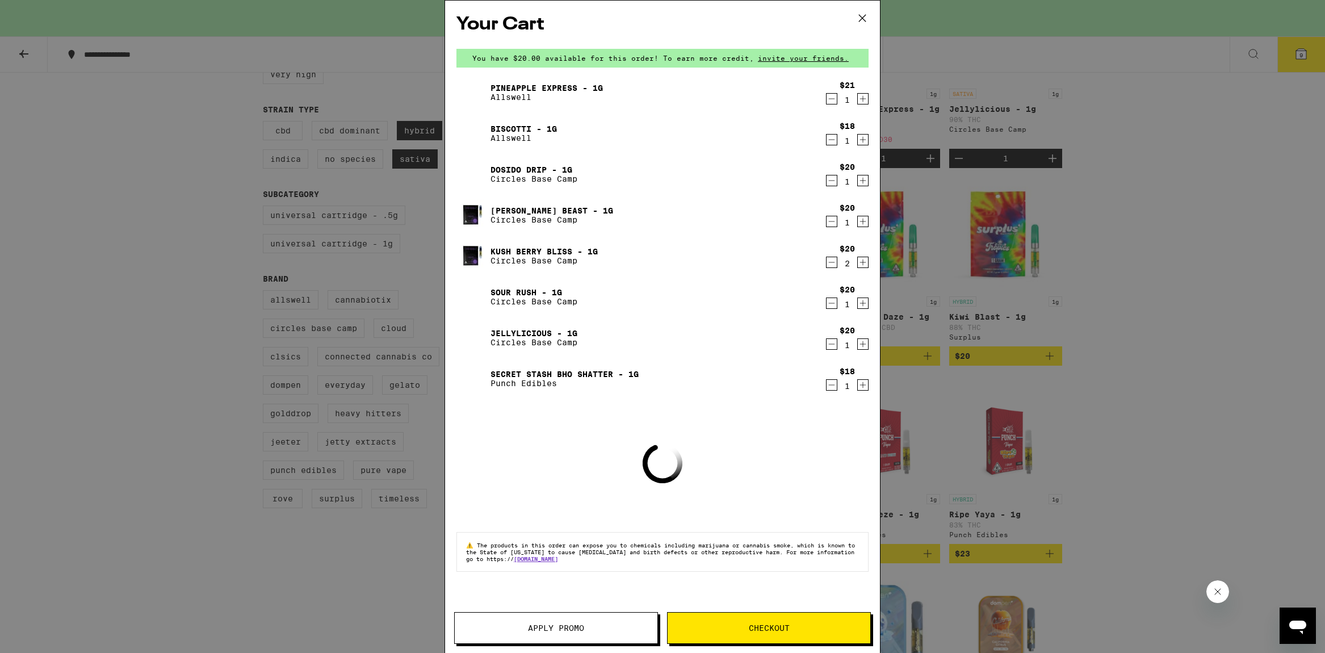
click at [835, 385] on icon "Decrement" at bounding box center [831, 385] width 10 height 14
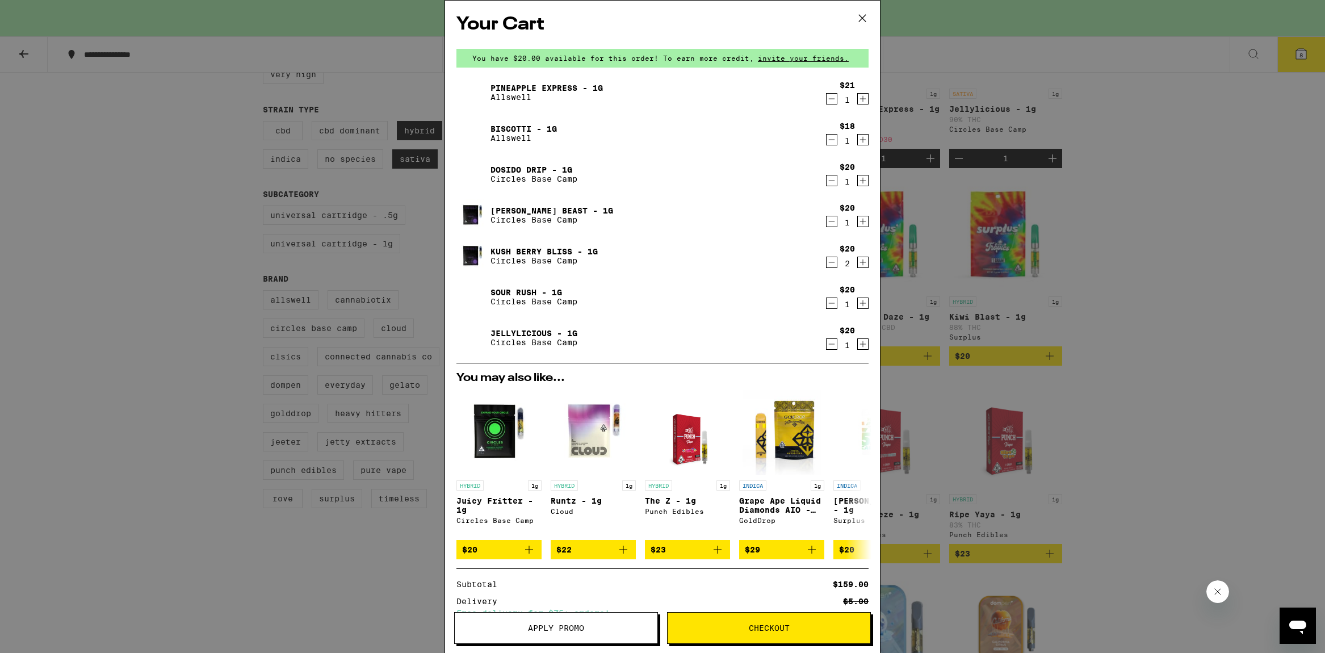
click at [757, 627] on span "Checkout" at bounding box center [769, 628] width 41 height 8
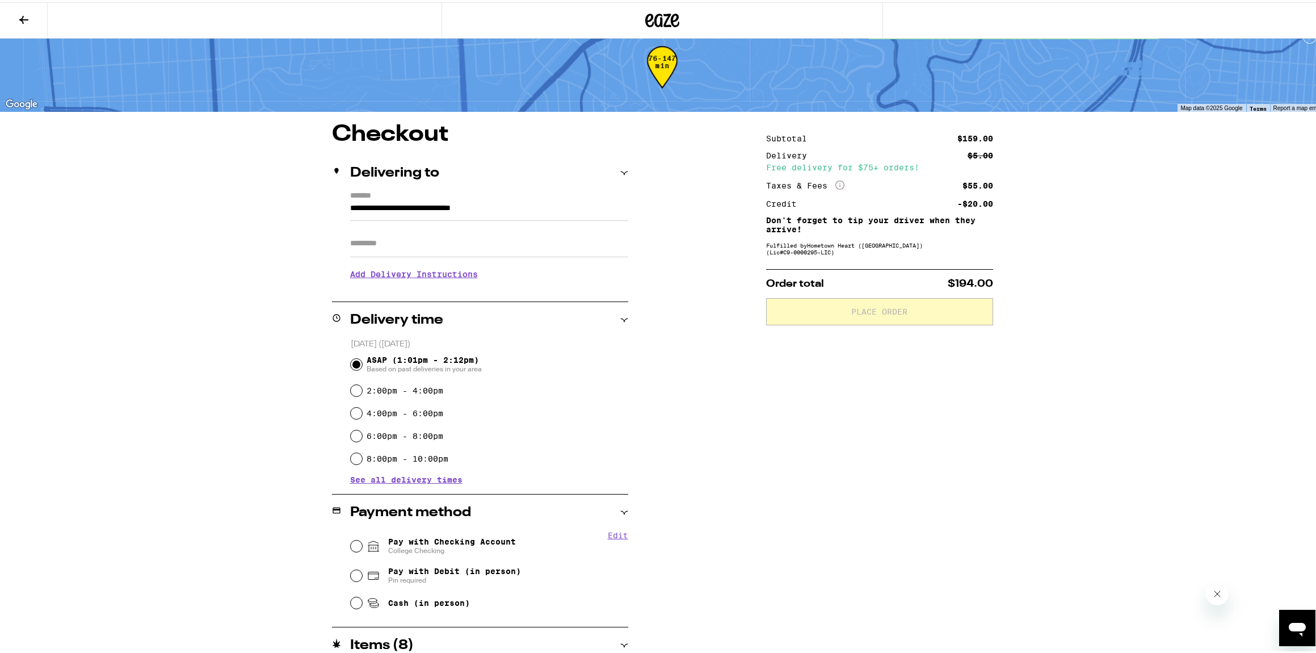
scroll to position [17, 0]
click at [351, 397] on div "2:00pm - 4:00pm" at bounding box center [490, 387] width 278 height 23
click at [351, 389] on input "2:00pm - 4:00pm" at bounding box center [356, 387] width 11 height 11
radio input "true"
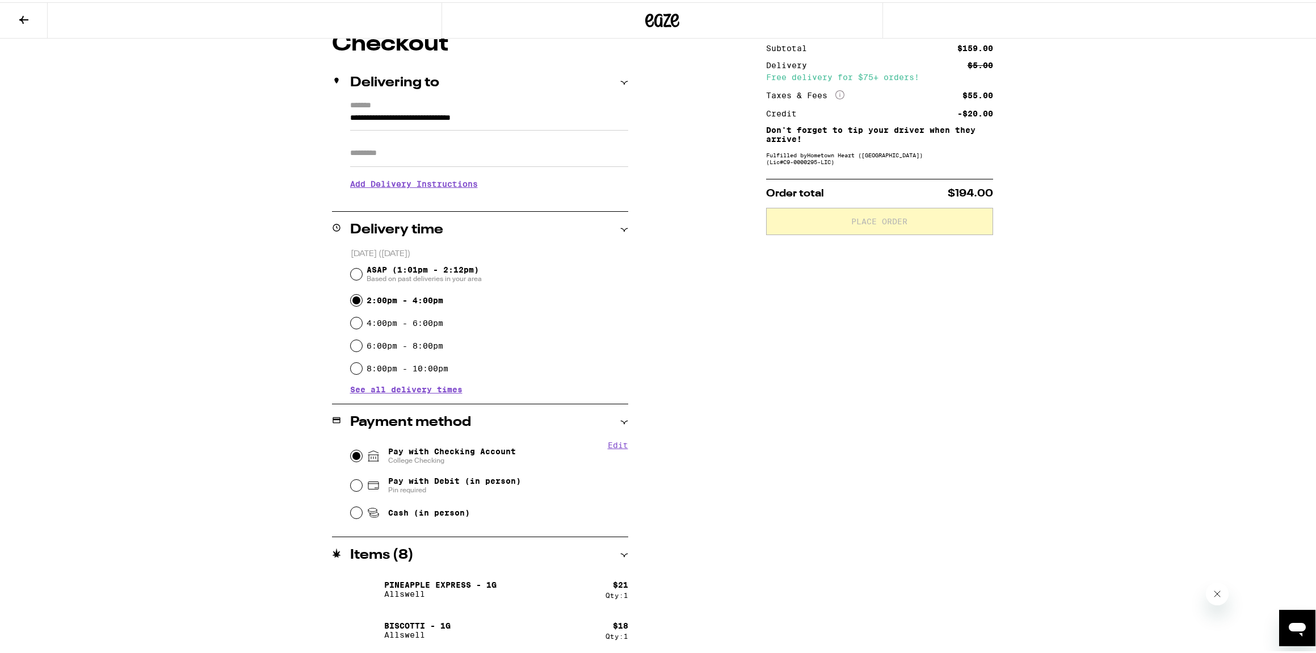
click at [351, 452] on input "Pay with Checking Account College Checking" at bounding box center [356, 453] width 11 height 11
radio input "true"
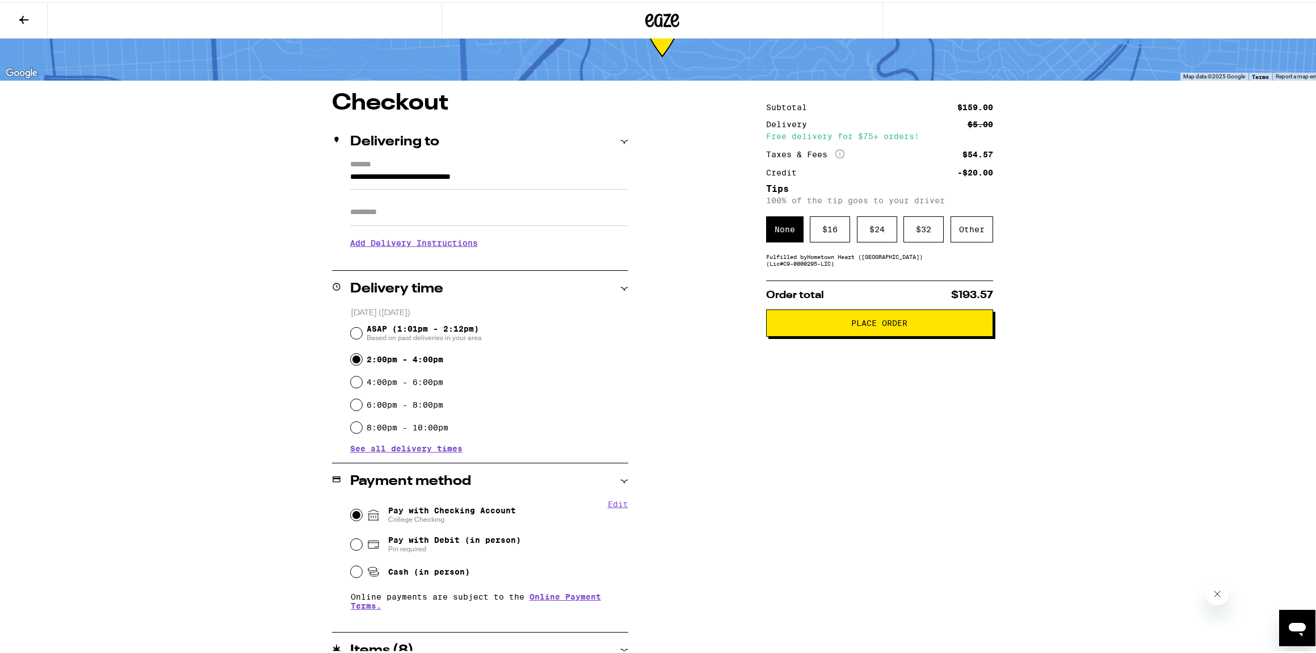
scroll to position [0, 0]
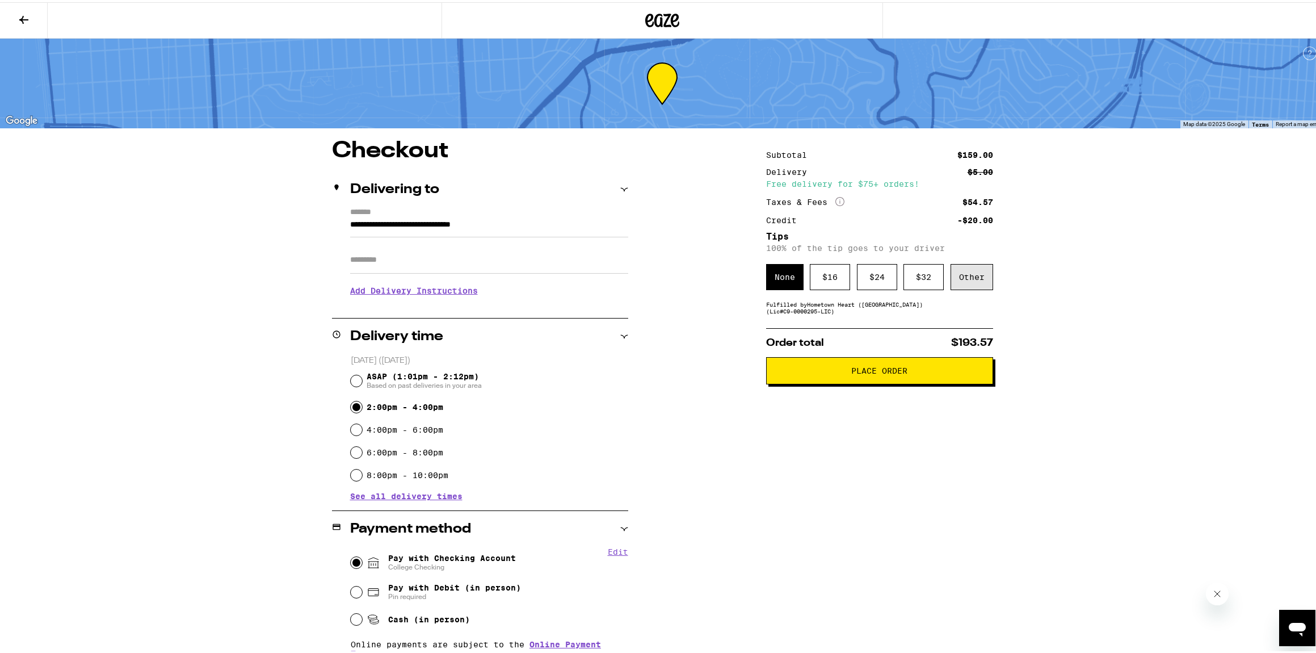
click at [955, 276] on div "Other" at bounding box center [972, 275] width 43 height 26
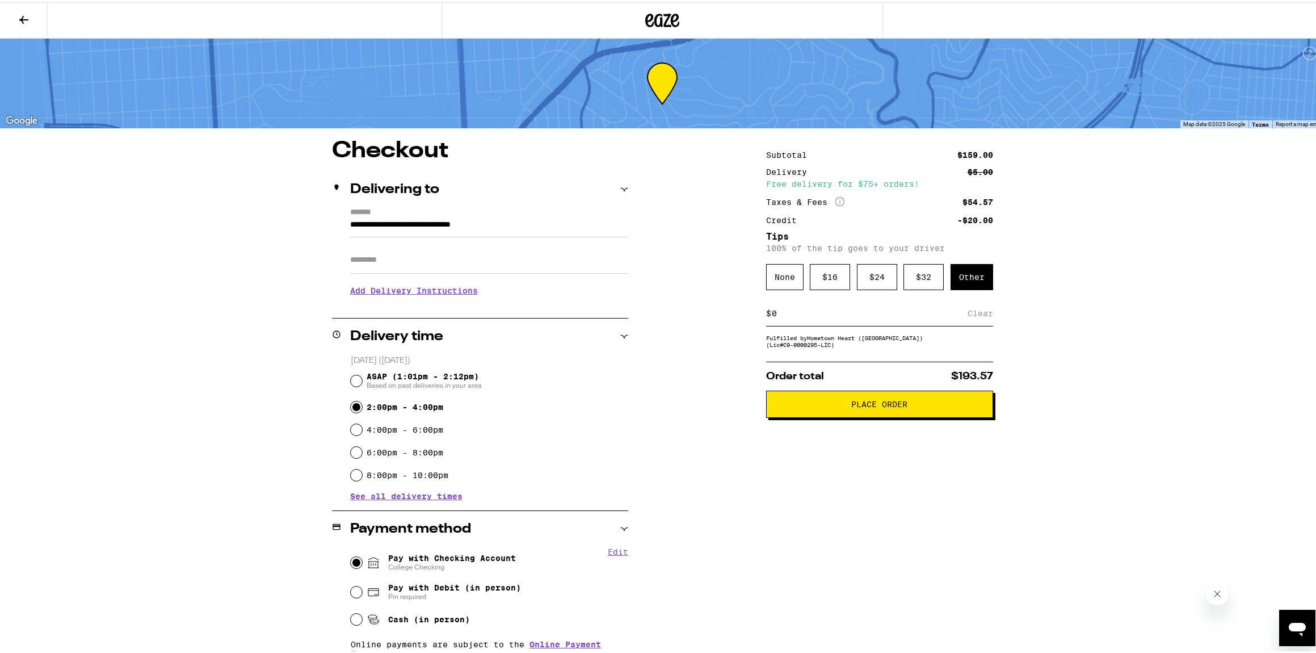
click at [832, 308] on div "$ Clear" at bounding box center [879, 312] width 227 height 26
click at [766, 316] on div "$" at bounding box center [768, 311] width 5 height 25
click at [767, 305] on div "$ Clear" at bounding box center [879, 312] width 227 height 26
click at [771, 312] on input at bounding box center [869, 311] width 196 height 10
type input "10"
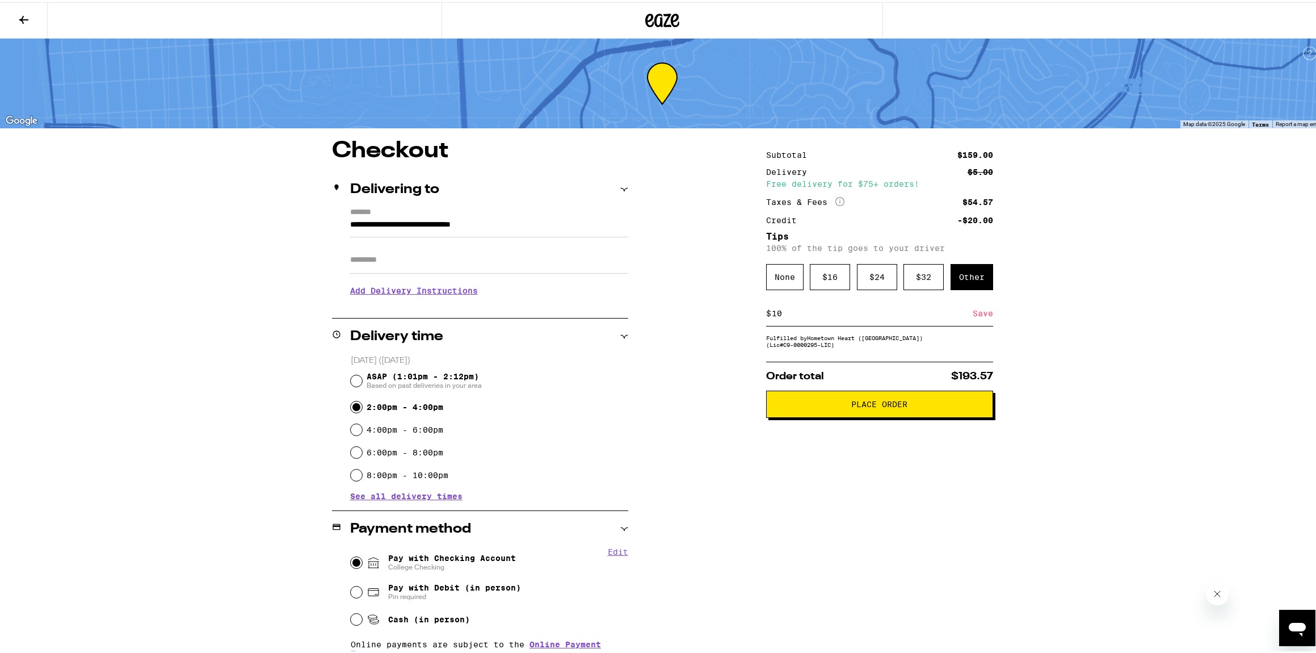
click at [982, 317] on div "Save" at bounding box center [983, 311] width 20 height 25
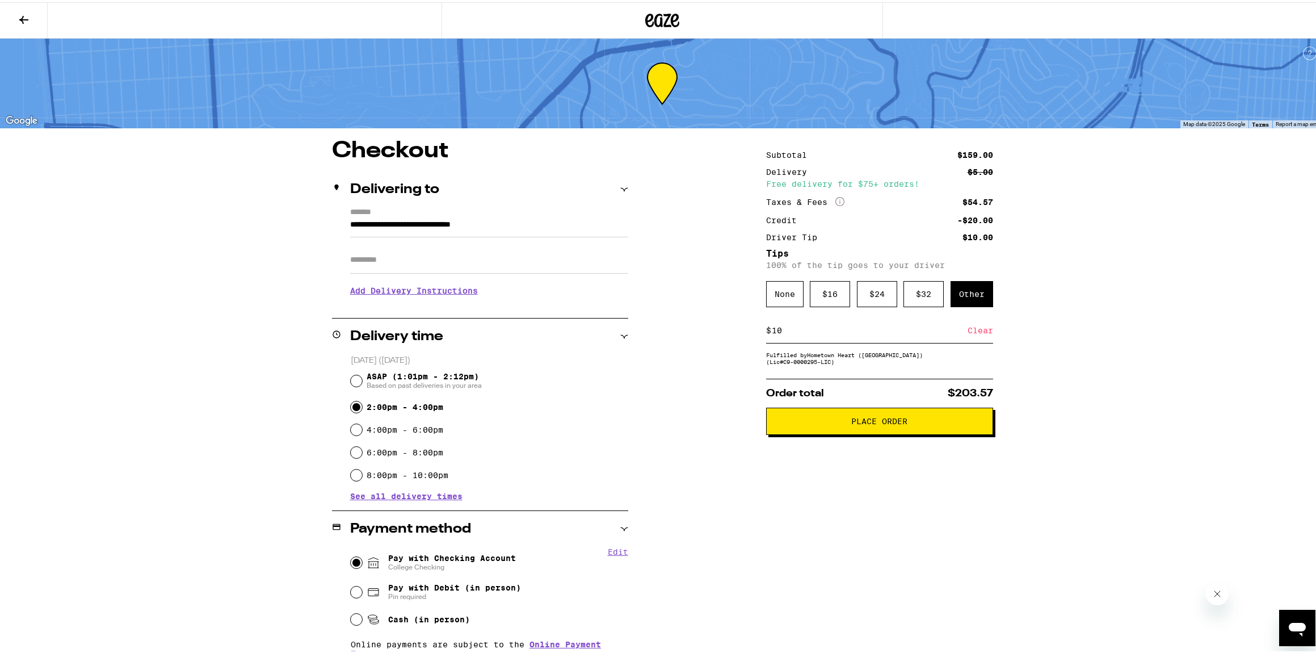
click at [919, 419] on span "Place Order" at bounding box center [880, 419] width 208 height 8
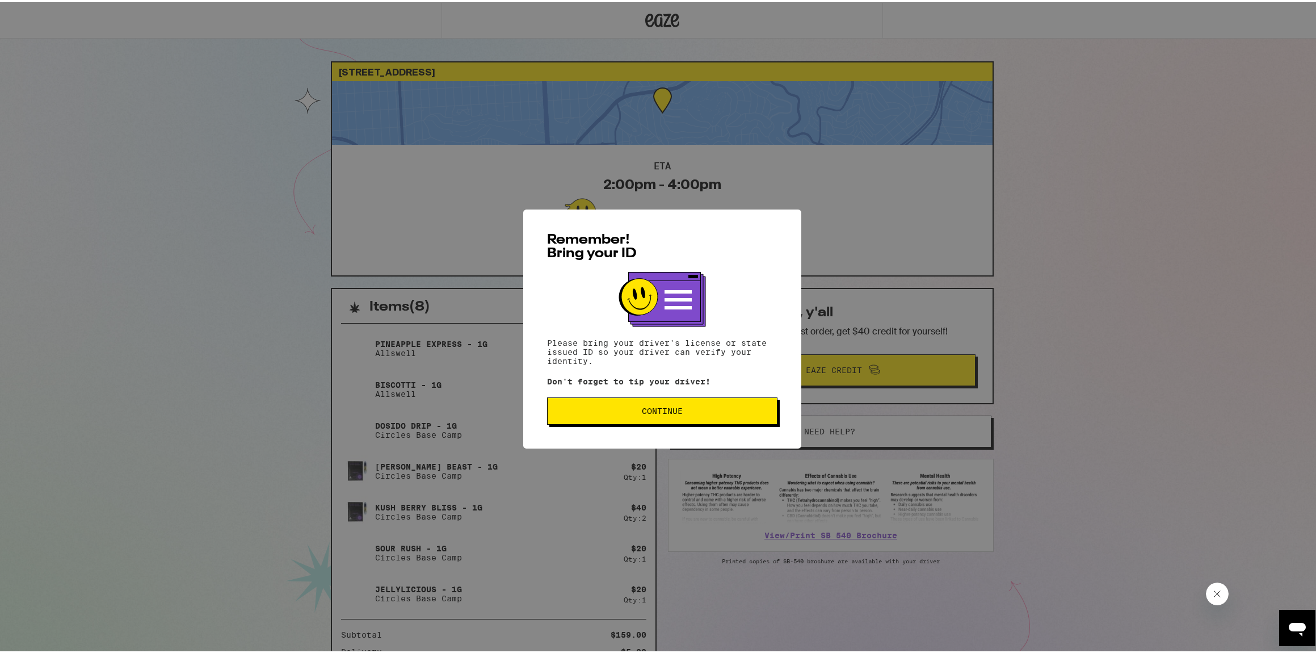
click at [676, 408] on span "Continue" at bounding box center [662, 409] width 41 height 8
